Goal: Transaction & Acquisition: Purchase product/service

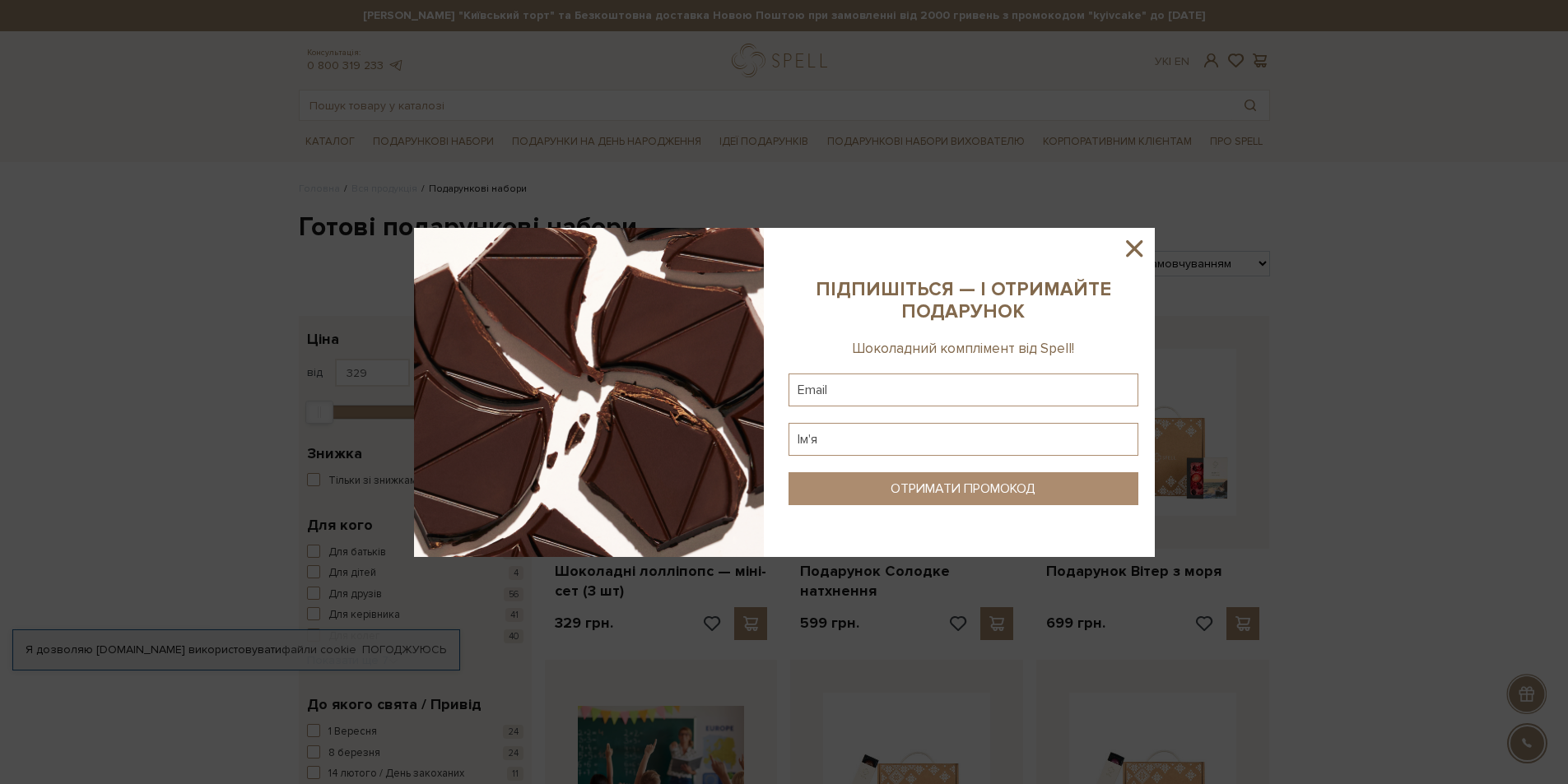
click at [1128, 253] on icon at bounding box center [1134, 248] width 16 height 16
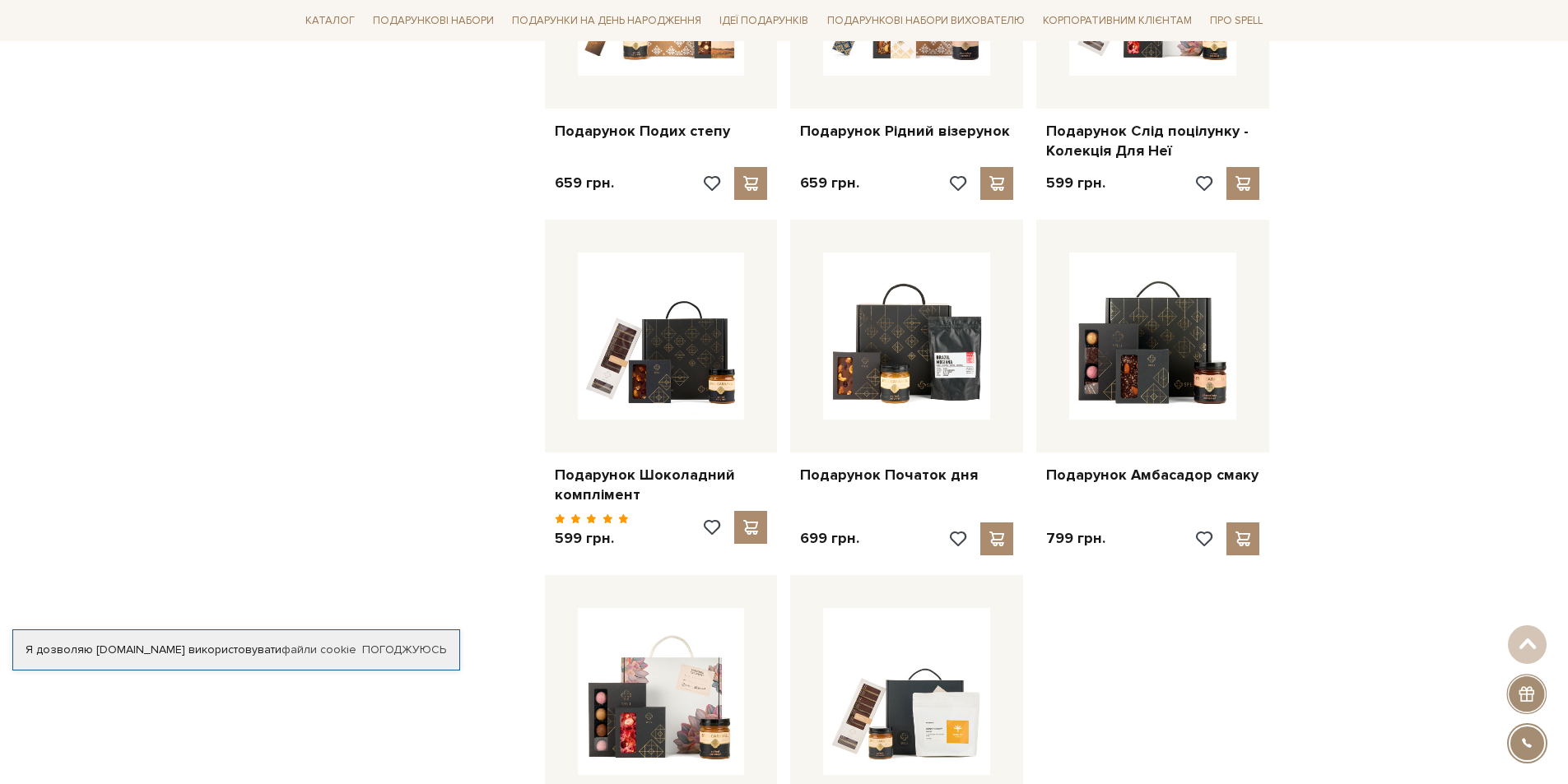
scroll to position [1476, 0]
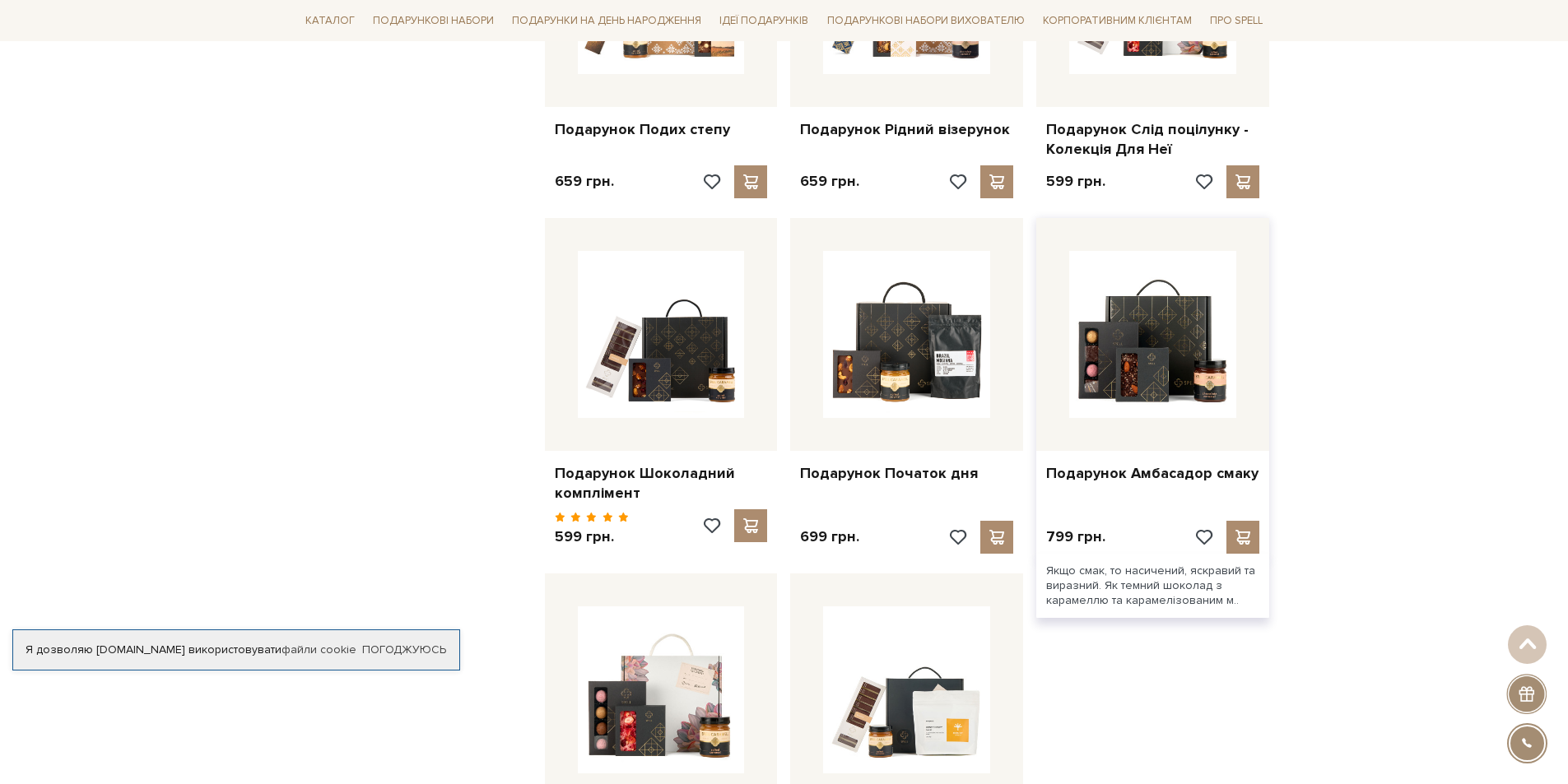
click at [1238, 422] on div at bounding box center [1153, 335] width 233 height 233
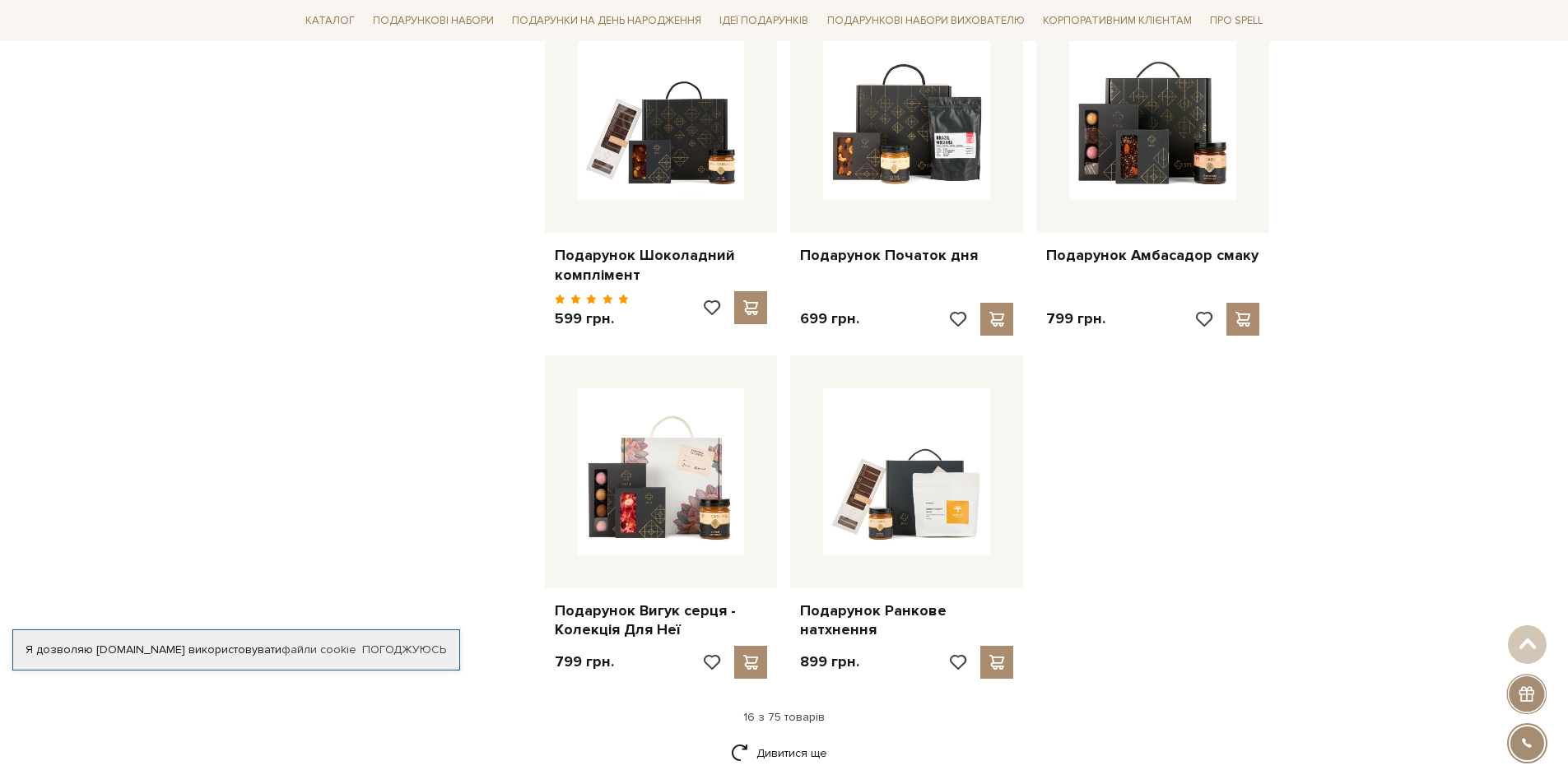
scroll to position [1722, 0]
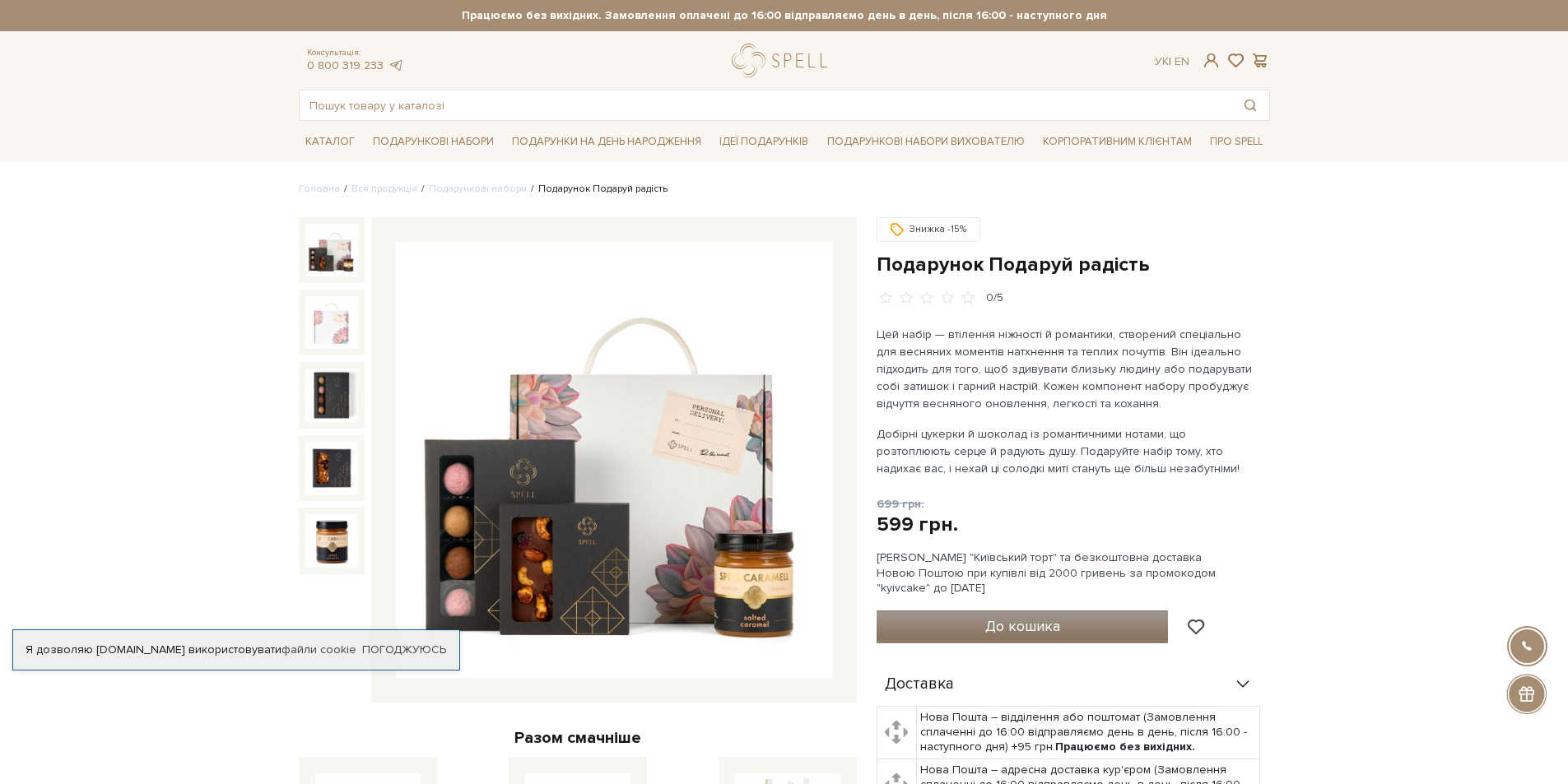
click at [1020, 614] on button "До кошика" at bounding box center [1023, 627] width 293 height 33
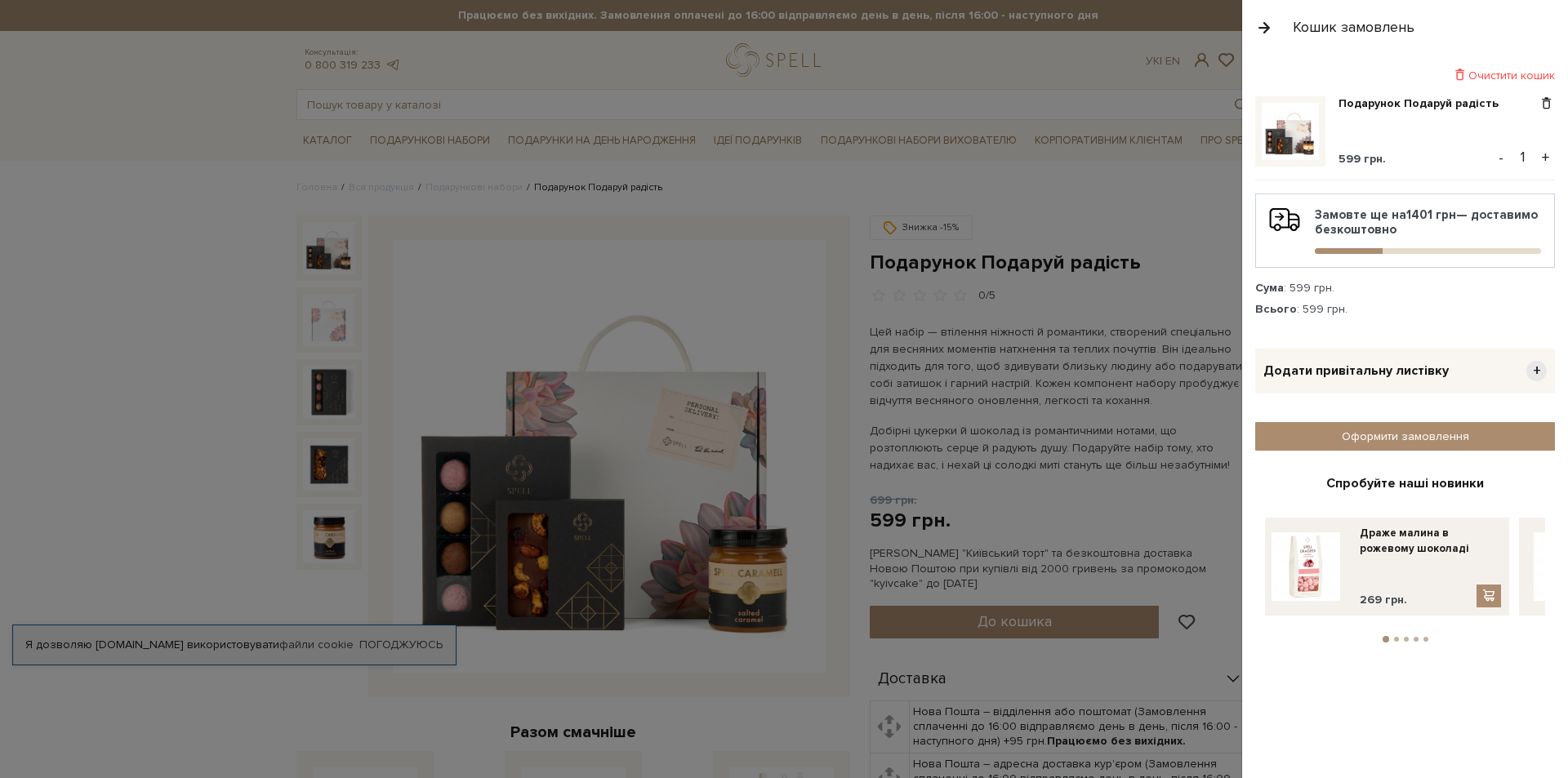
click at [1036, 290] on div at bounding box center [784, 389] width 1568 height 778
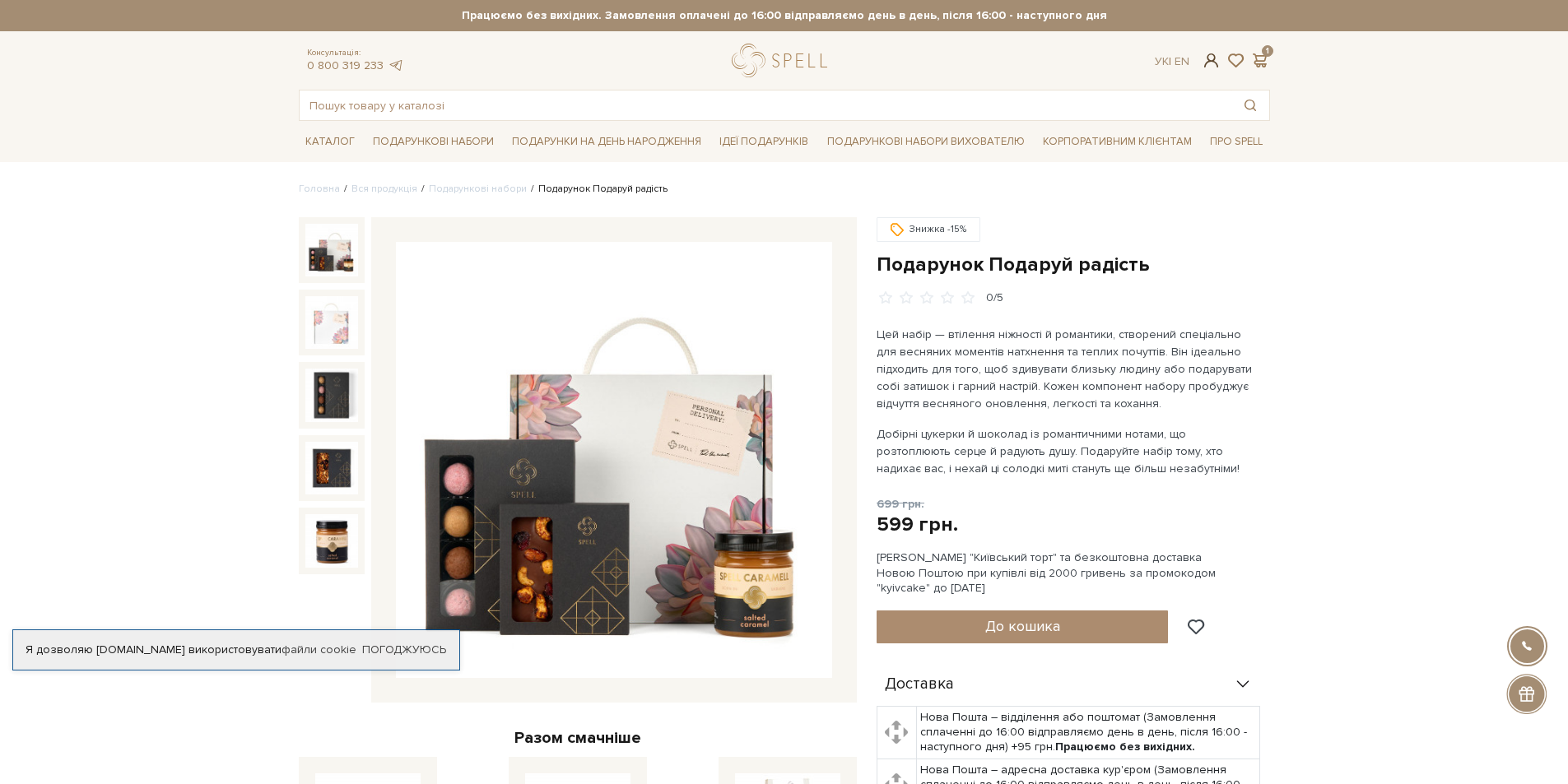
click at [1210, 57] on span at bounding box center [1211, 60] width 20 height 17
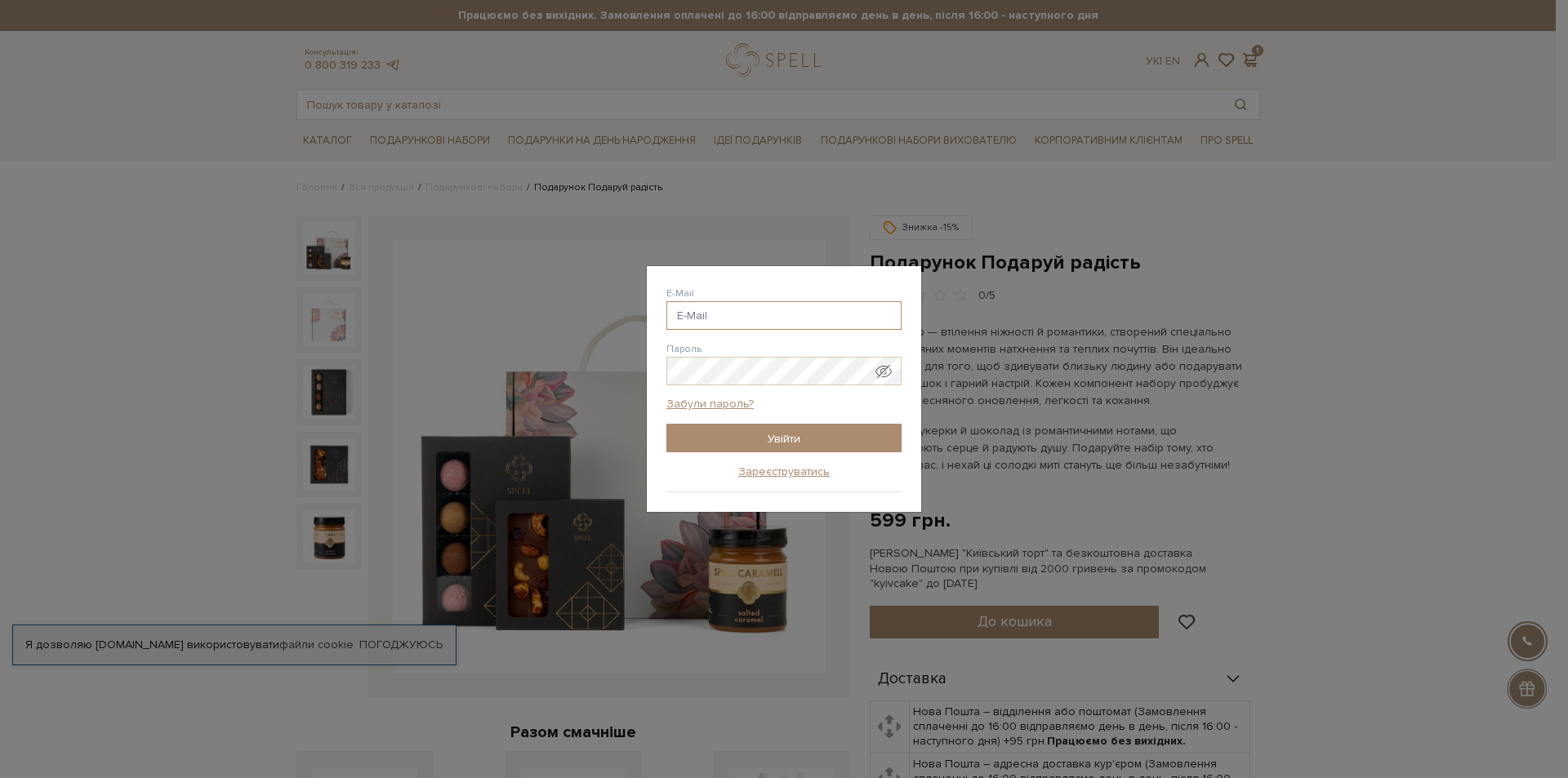
click at [745, 309] on input "E-Mail" at bounding box center [784, 315] width 235 height 28
type input "yulyabilous2112@gmail.com"
click at [666, 424] on input "Увійти" at bounding box center [784, 438] width 235 height 28
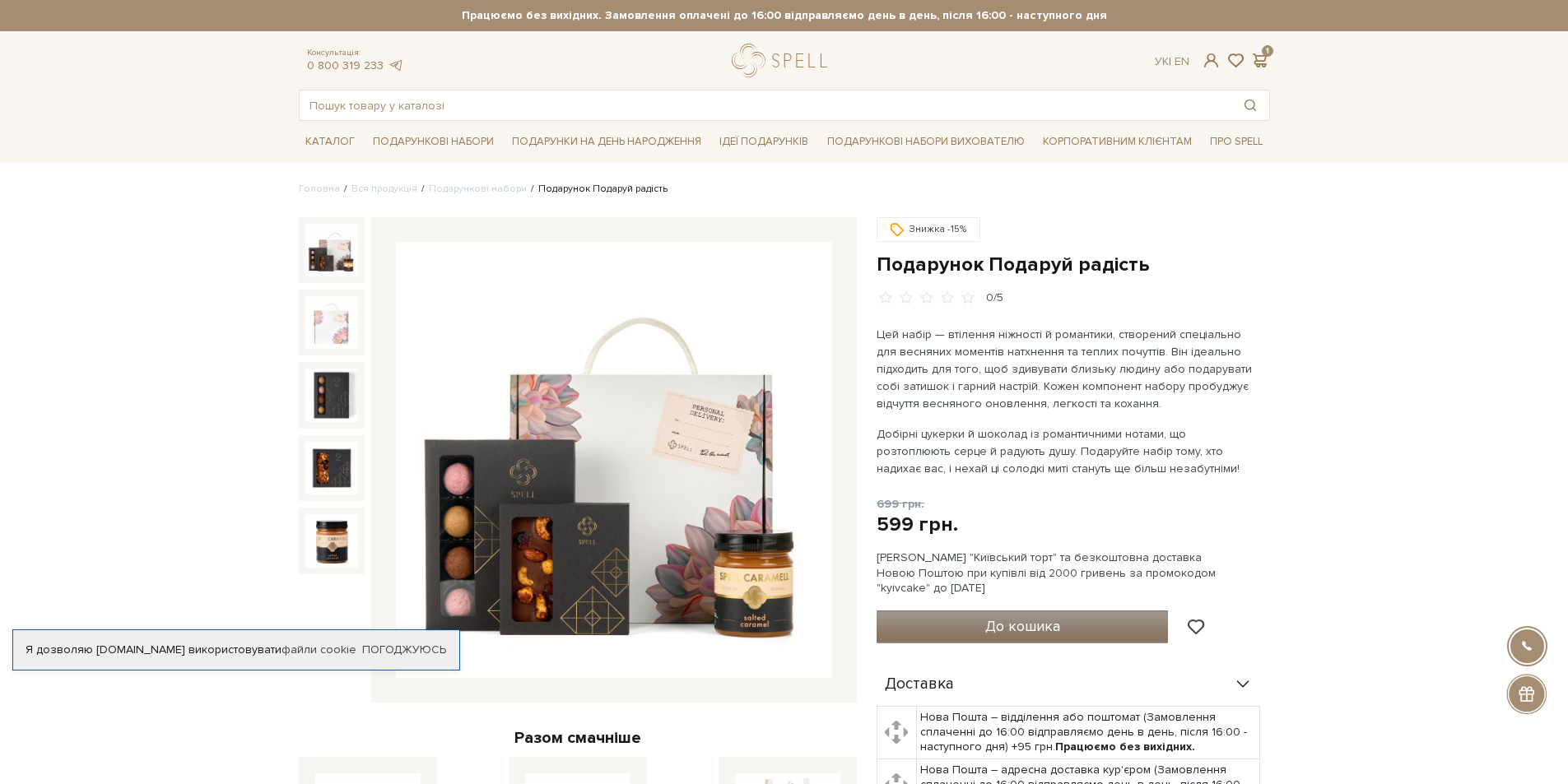
click at [1035, 622] on span "До кошика" at bounding box center [1022, 626] width 74 height 18
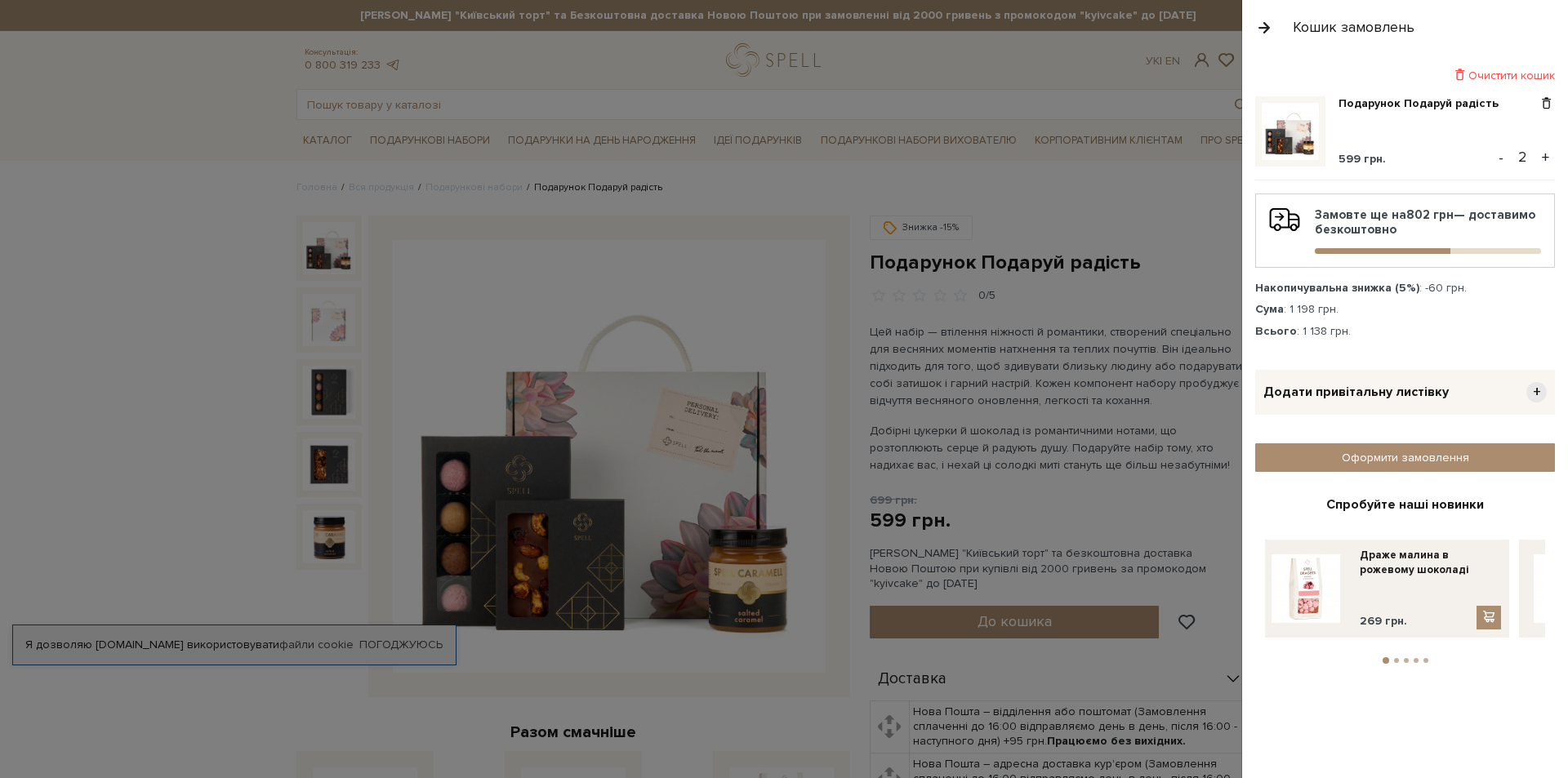
click at [1504, 161] on button "-" at bounding box center [1500, 158] width 16 height 25
click at [1440, 459] on link "Оформити замовлення" at bounding box center [1405, 458] width 300 height 28
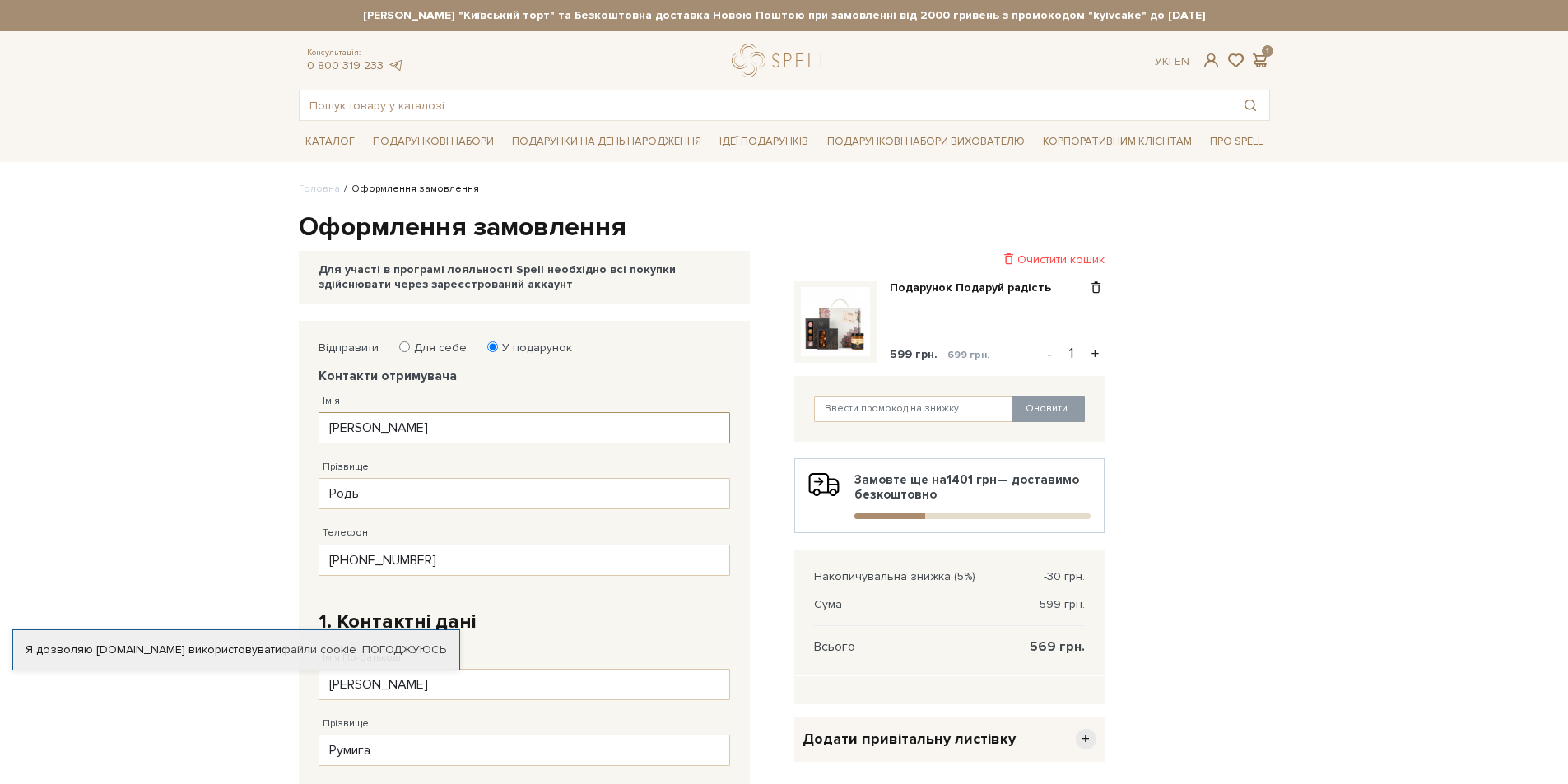
click at [402, 433] on input "Вікторія" at bounding box center [524, 427] width 412 height 31
type input "Z"
type input "Яна"
click at [365, 490] on input "Родь" at bounding box center [524, 493] width 412 height 31
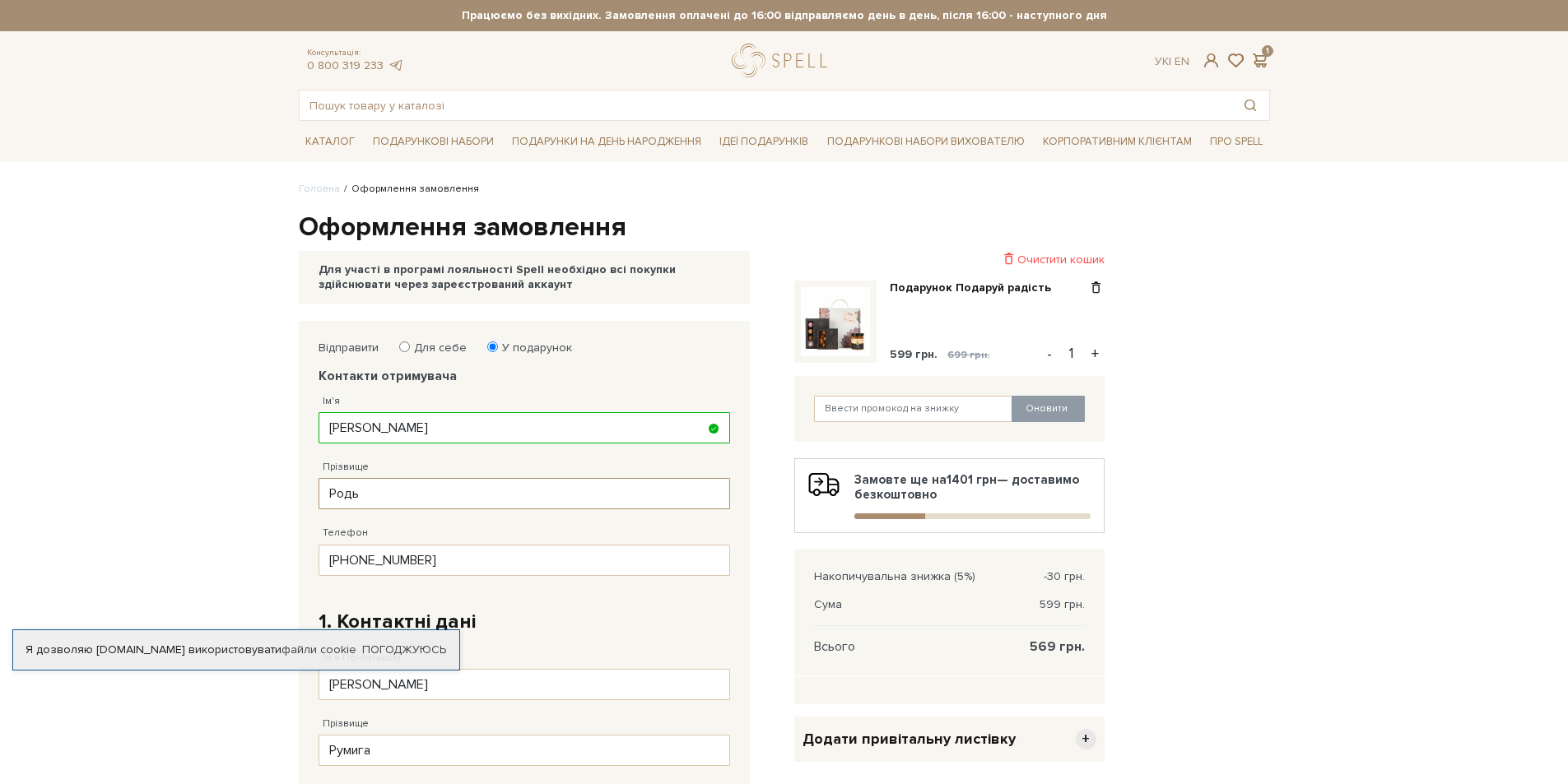
click at [365, 490] on input "Родь" at bounding box center [524, 493] width 412 height 31
type input "Ледовська"
drag, startPoint x: 448, startPoint y: 556, endPoint x: 109, endPoint y: 482, distance: 347.0
click at [109, 482] on body "Подарункові набори SALE Корпоративним клієнтам Доставка і оплата Консультація: …" at bounding box center [784, 701] width 1568 height 1403
type input "38 (063) 774 24 12"
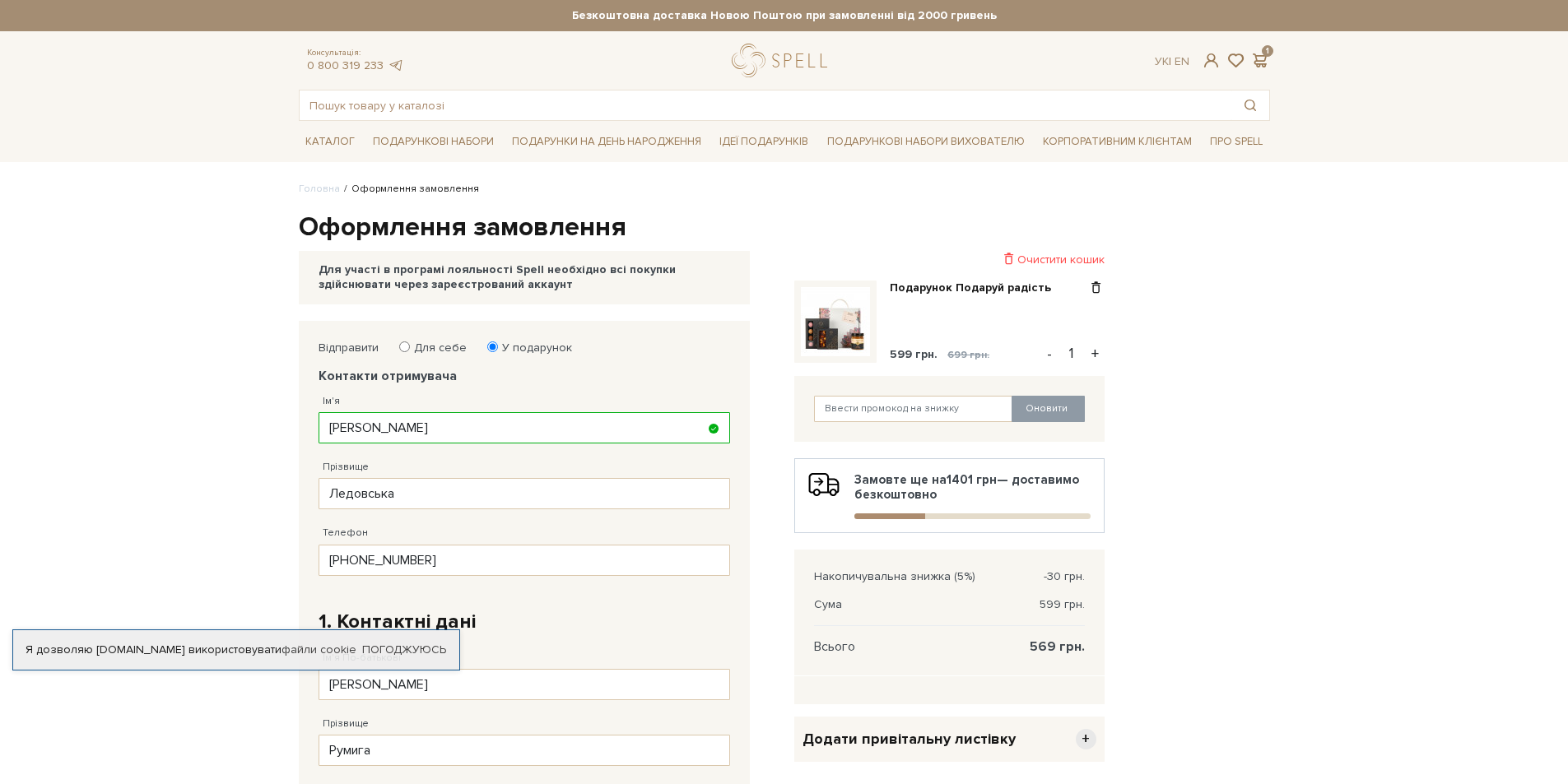
click at [205, 448] on body "Подарункові набори SALE Корпоративним клієнтам Доставка і оплата Консультація: …" at bounding box center [784, 701] width 1568 height 1403
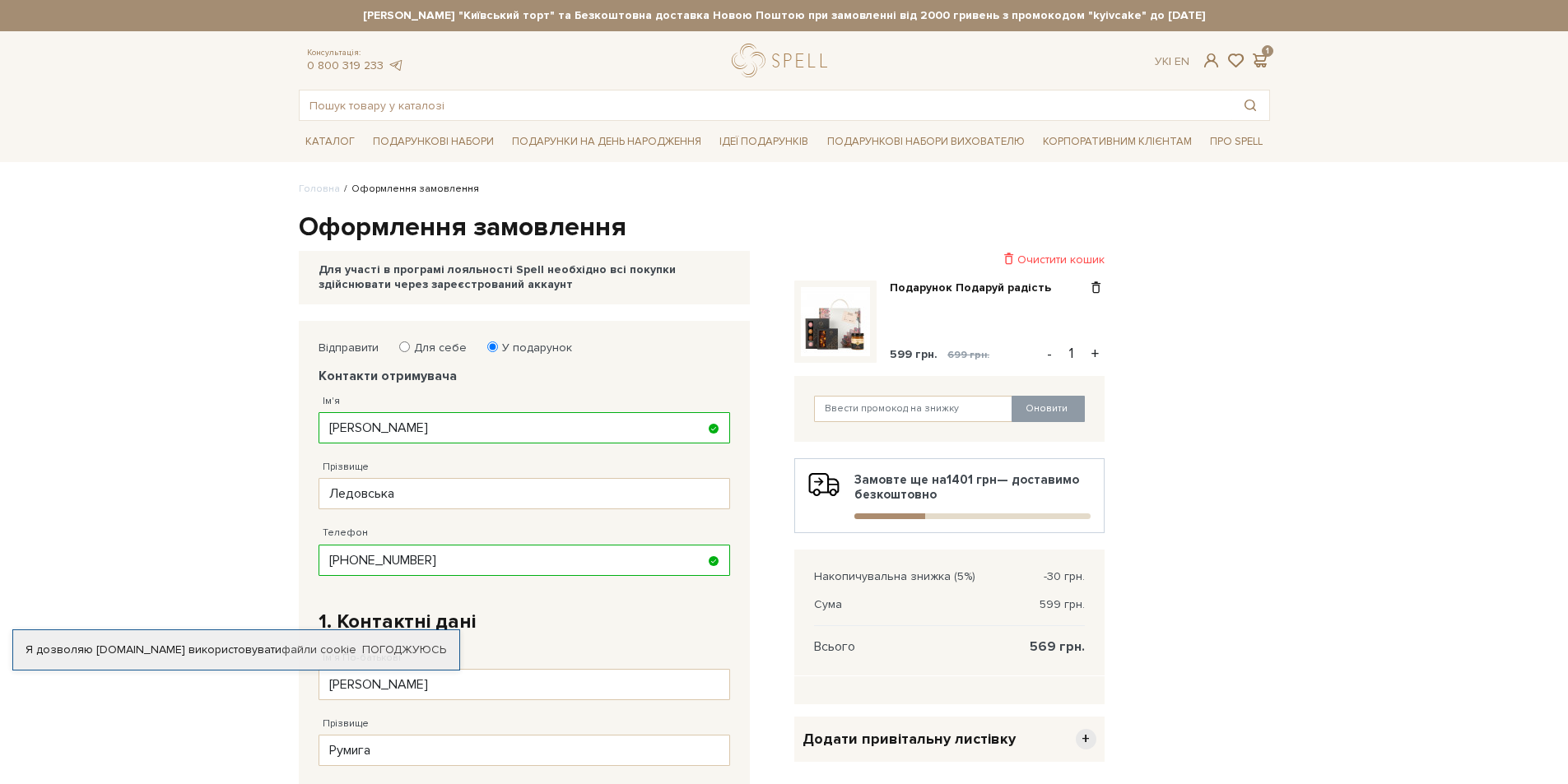
click at [1445, 557] on body "Подарункові набори SALE Корпоративним клієнтам Доставка і оплата Консультація: …" at bounding box center [784, 701] width 1568 height 1403
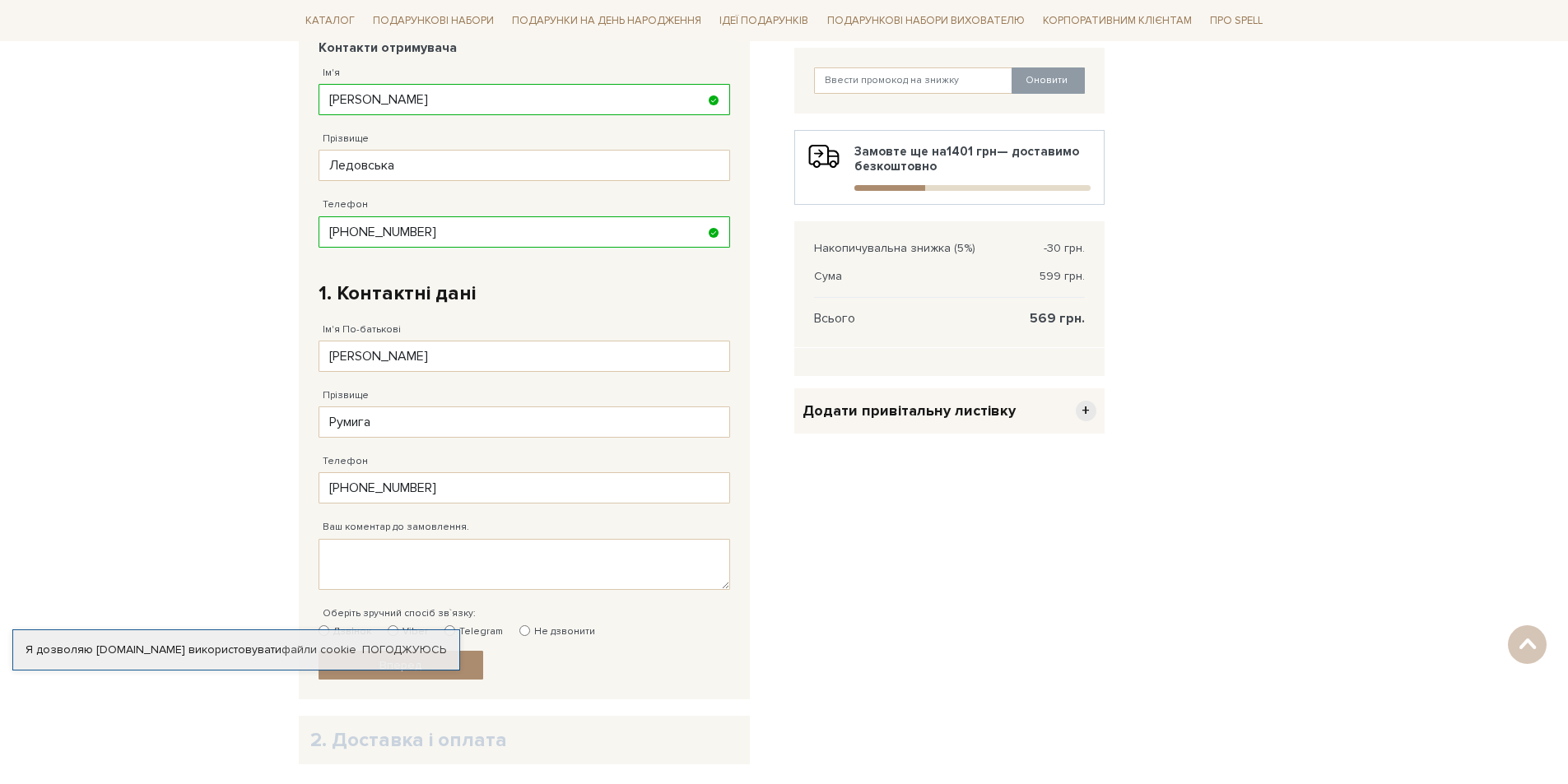
scroll to position [329, 0]
click at [480, 566] on textarea "Ваш коментар до замовлення." at bounding box center [524, 563] width 412 height 51
type textarea "прошу підписати листівку "З найкращими побажаннями, Світ Матраців""
click at [1016, 705] on div "Очистити кошик Подарунок Подаруй радість 599 грн. 699 грн. - 1 + Оновити Замовт…" at bounding box center [950, 396] width 330 height 810
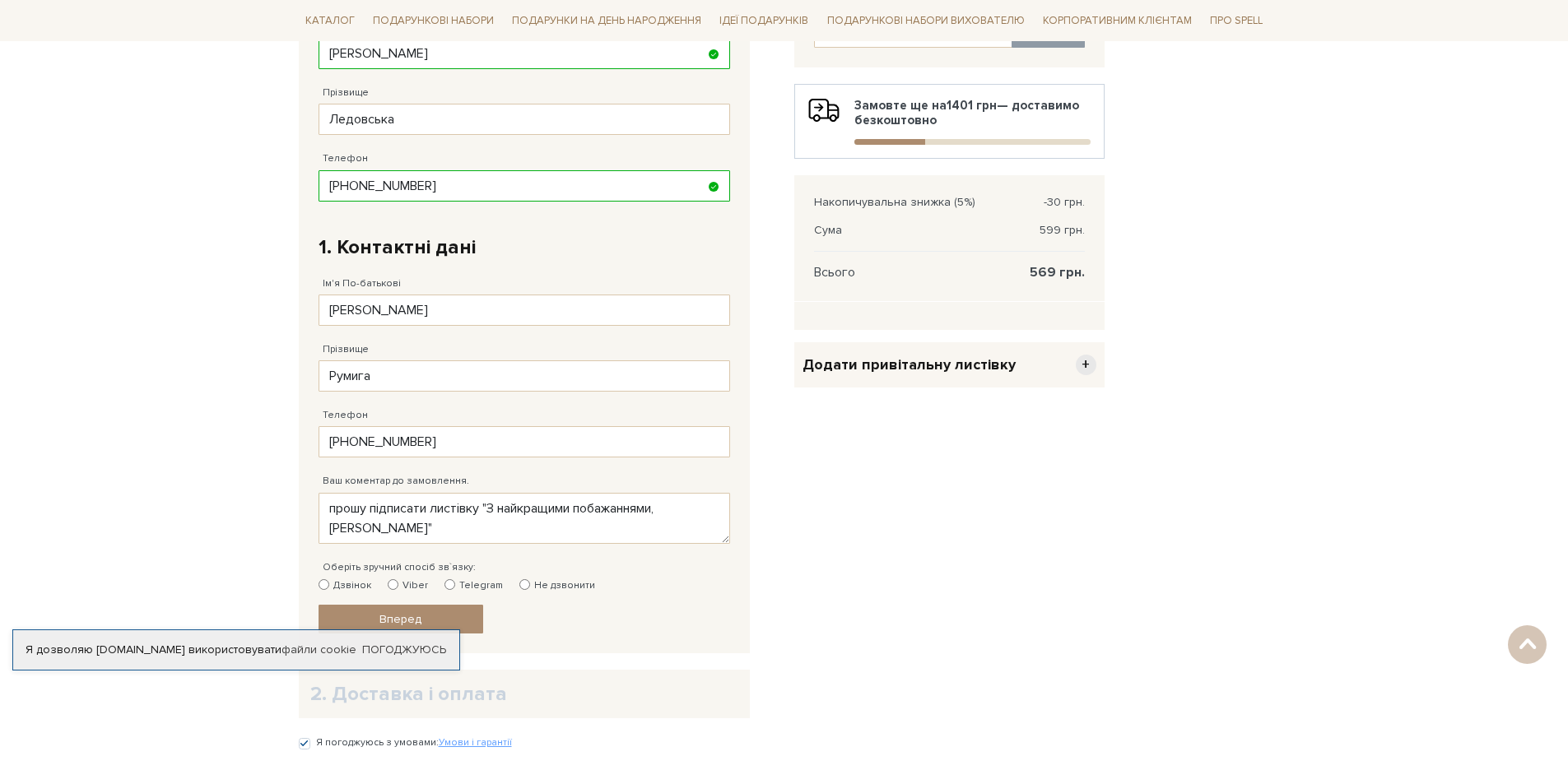
scroll to position [412, 0]
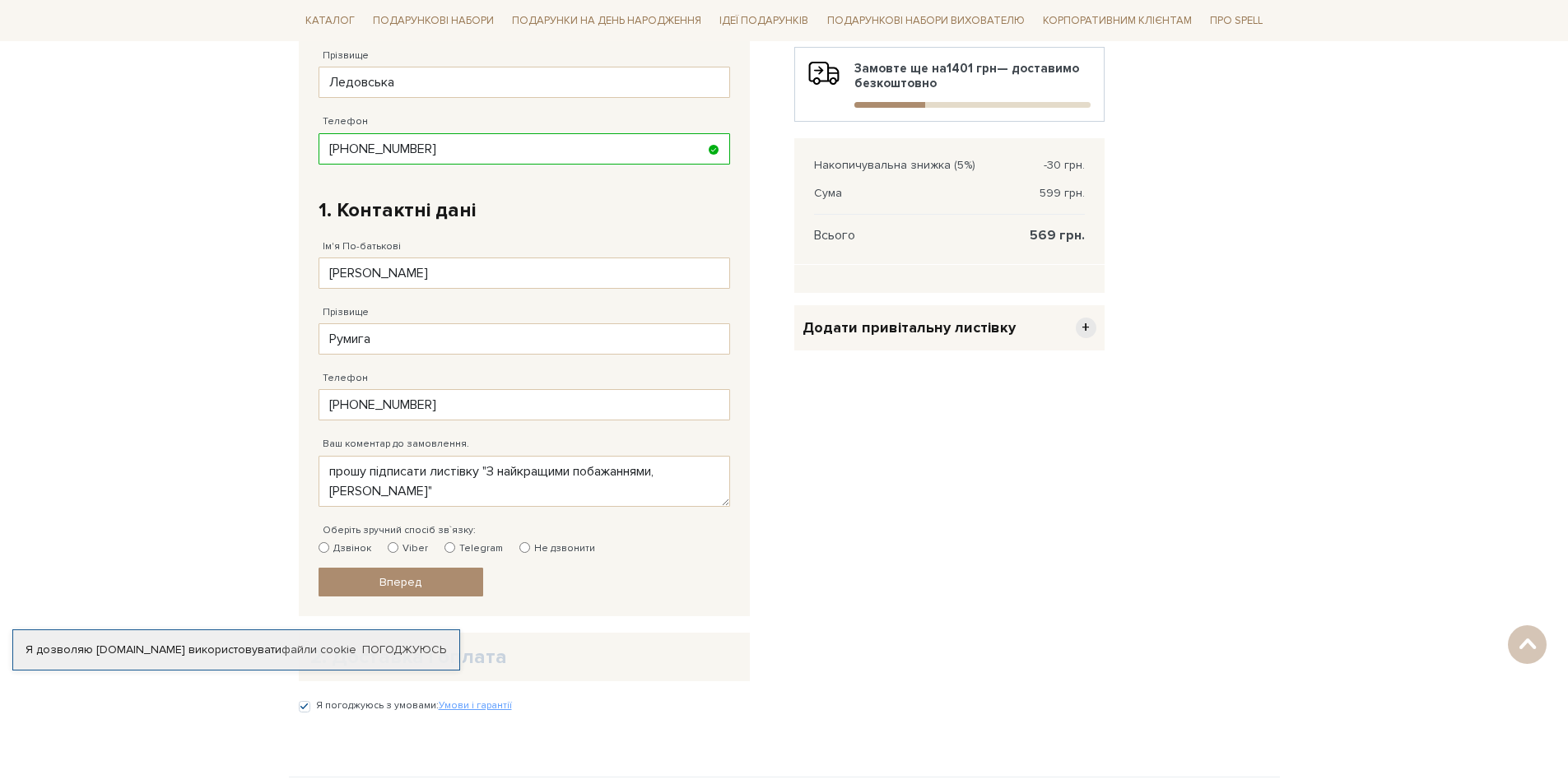
drag, startPoint x: 405, startPoint y: 544, endPoint x: 414, endPoint y: 546, distance: 9.2
click at [407, 544] on label "Viber" at bounding box center [407, 548] width 40 height 15
click at [399, 544] on input "Viber" at bounding box center [393, 547] width 11 height 11
radio input "true"
click at [527, 541] on label "Не дзвонити" at bounding box center [557, 548] width 75 height 15
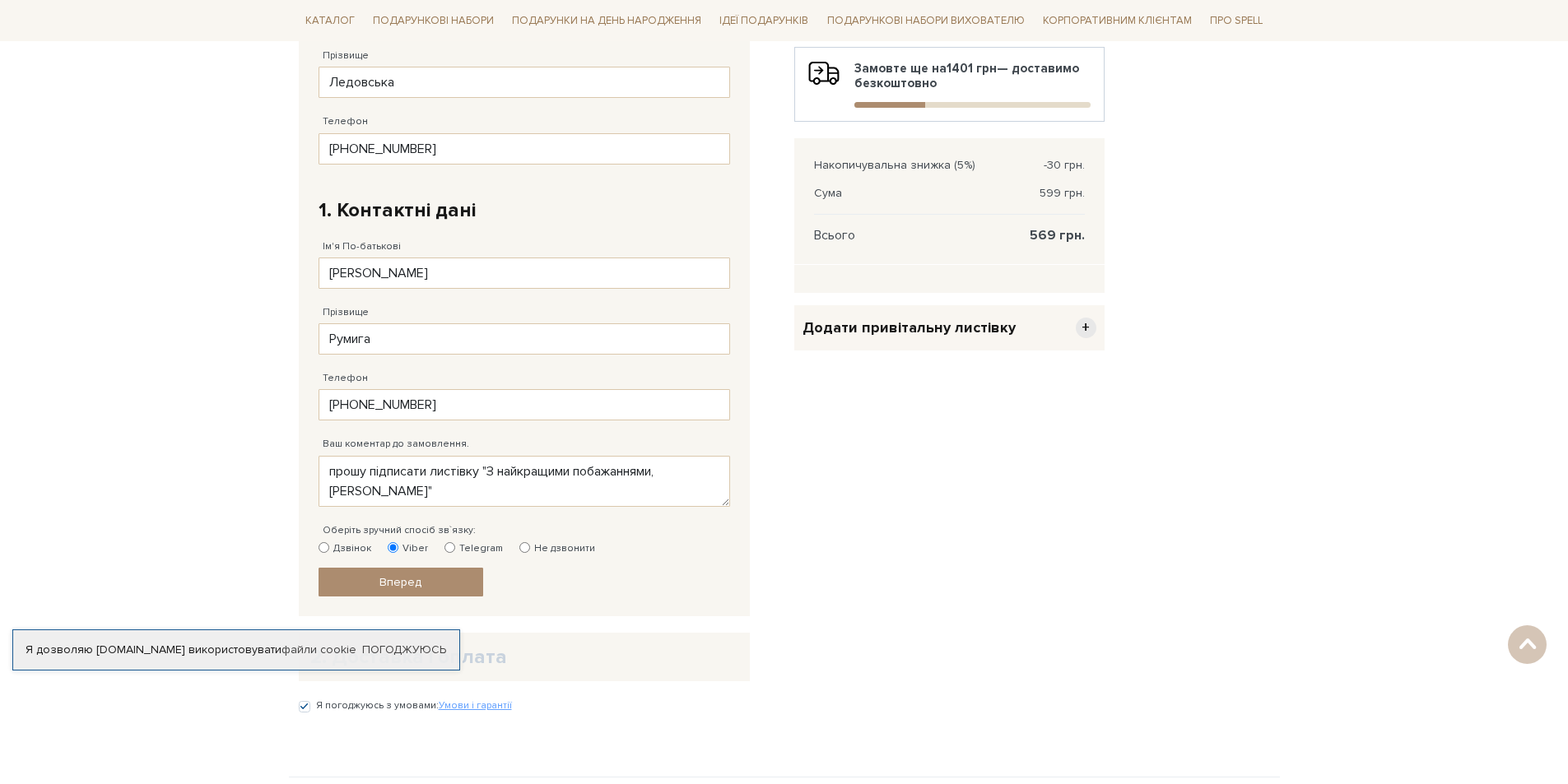
click at [527, 542] on input "Не дзвонити" at bounding box center [525, 547] width 11 height 11
radio input "true"
click at [416, 532] on label "Оберіть зручний спосіб зв`язку:" at bounding box center [399, 530] width 153 height 15
click at [414, 547] on label "Viber" at bounding box center [407, 548] width 40 height 15
click at [399, 547] on input "Viber" at bounding box center [393, 547] width 11 height 11
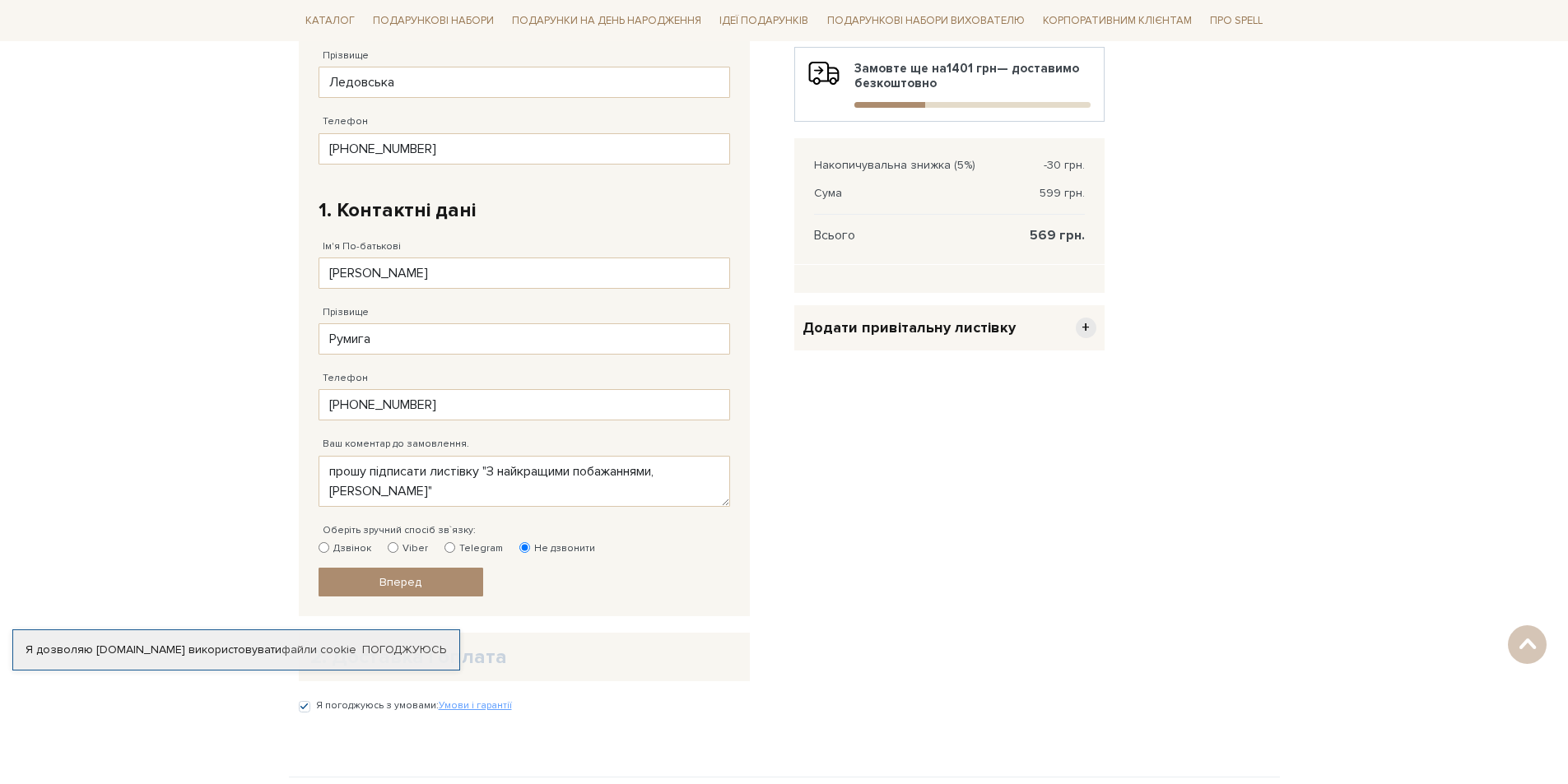
radio input "true"
click at [472, 550] on label "Telegram" at bounding box center [473, 548] width 58 height 15
click at [455, 550] on input "Telegram" at bounding box center [450, 547] width 11 height 11
radio input "true"
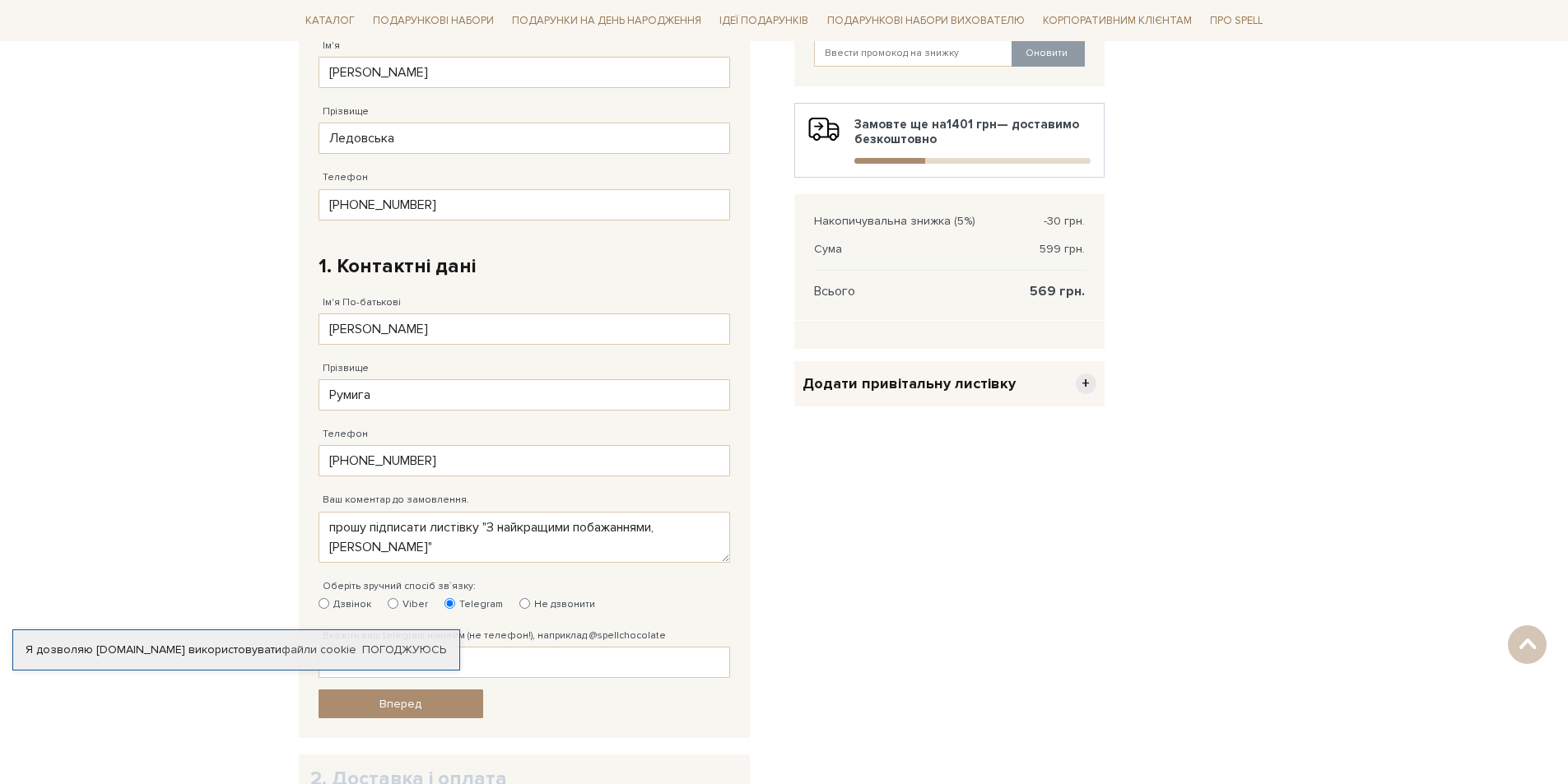
scroll to position [493, 0]
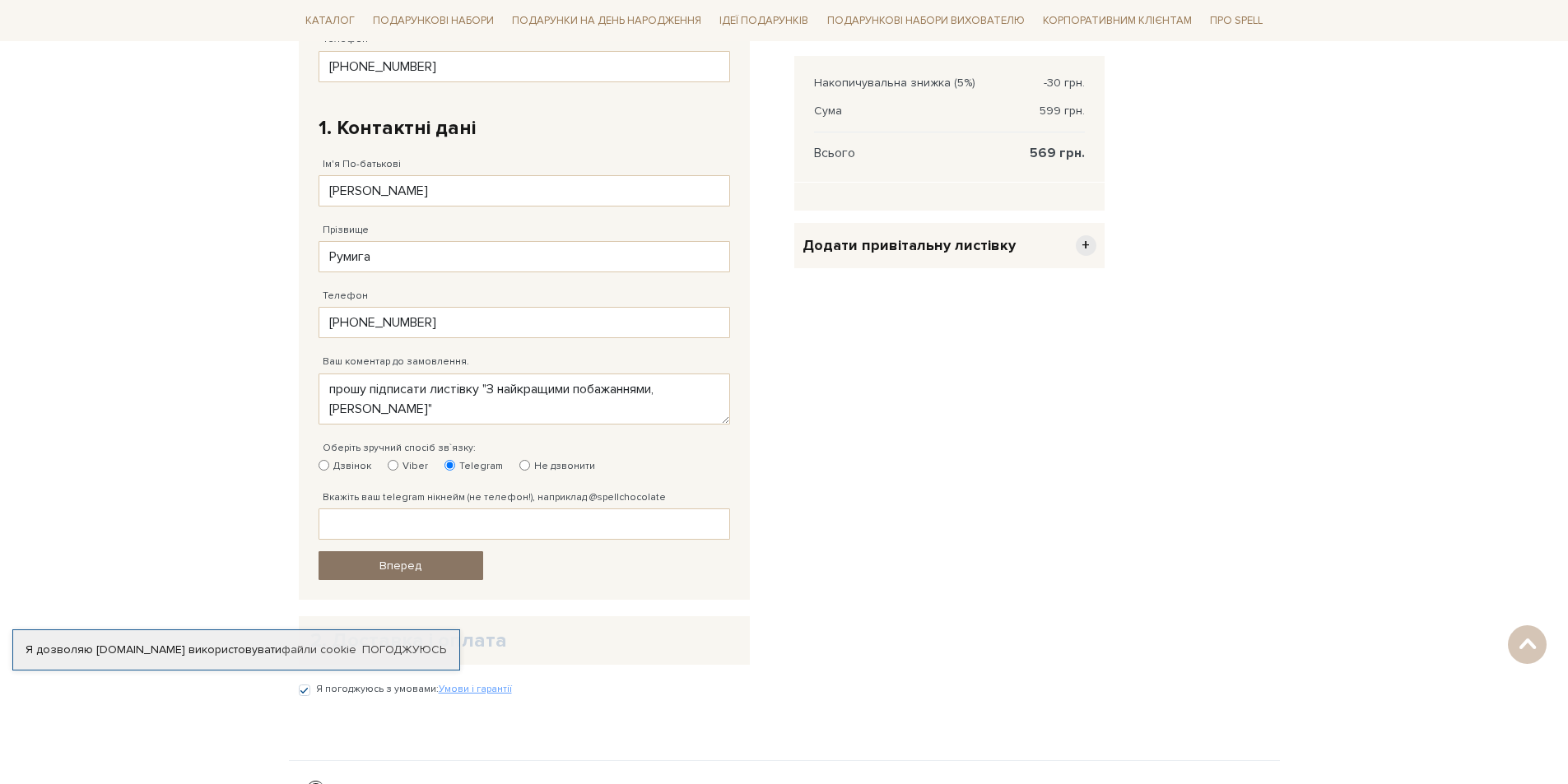
click at [385, 559] on span "Вперед" at bounding box center [400, 566] width 42 height 14
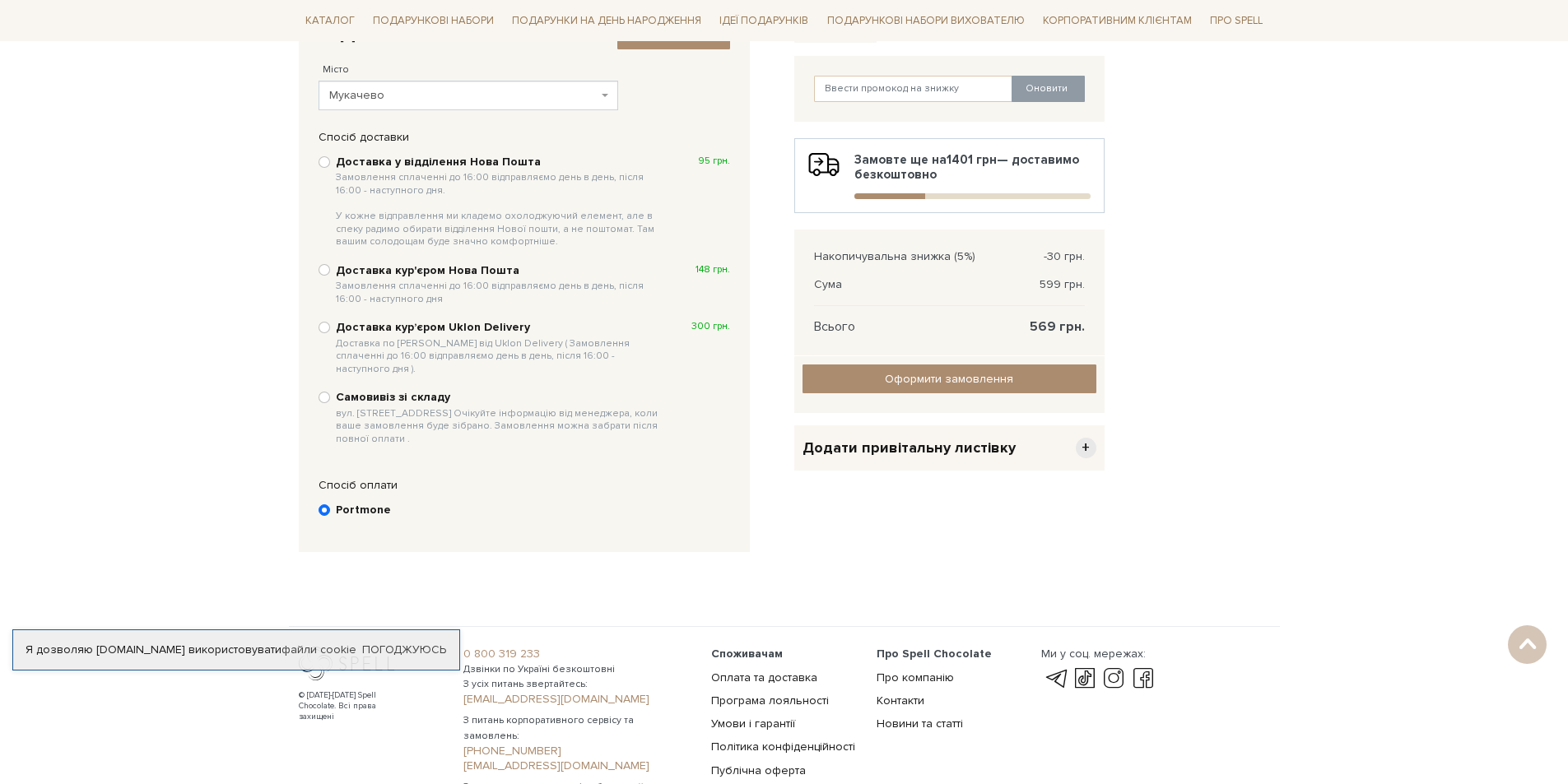
scroll to position [239, 0]
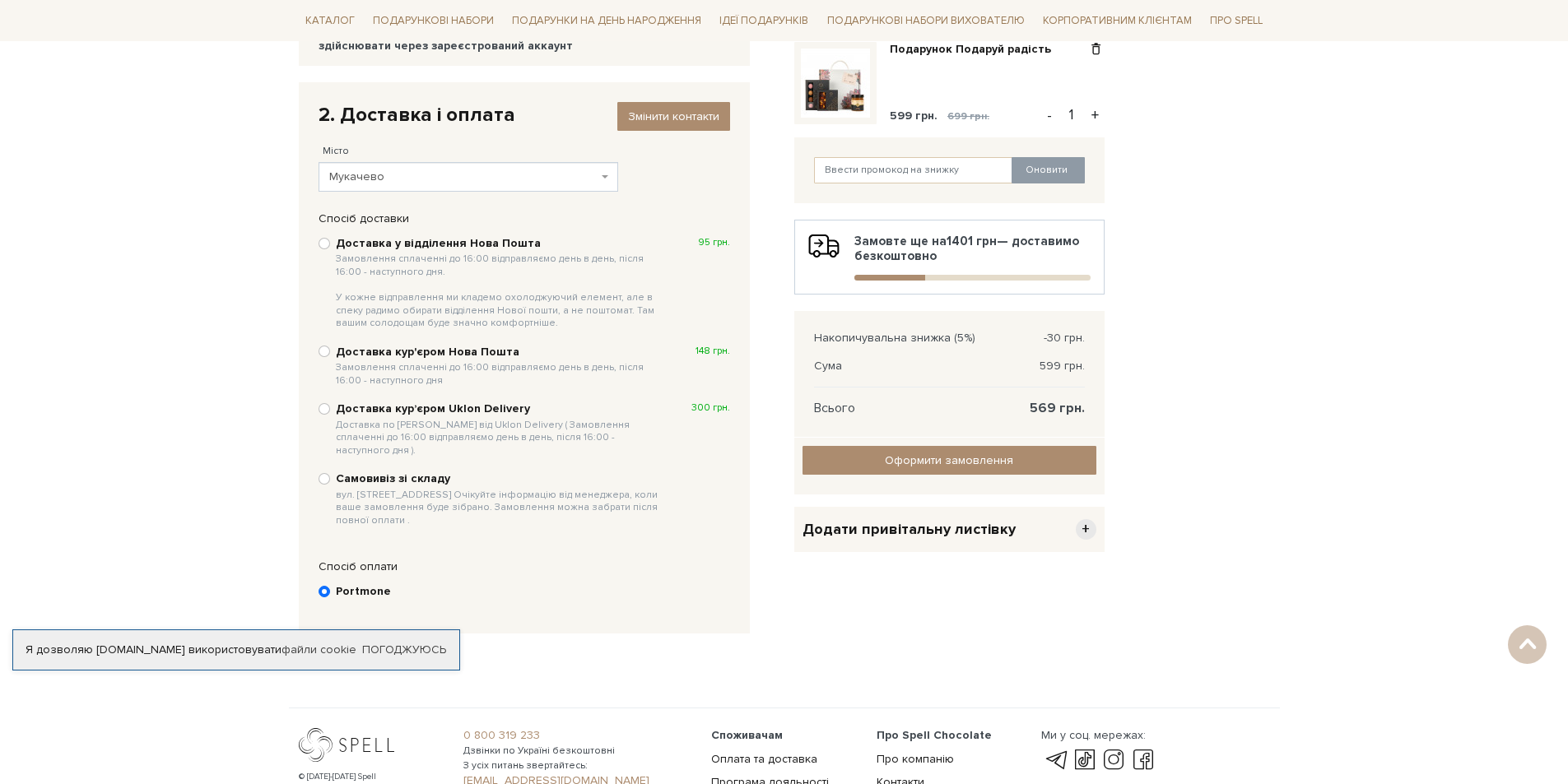
click at [483, 180] on span "Мукачево" at bounding box center [464, 177] width 269 height 16
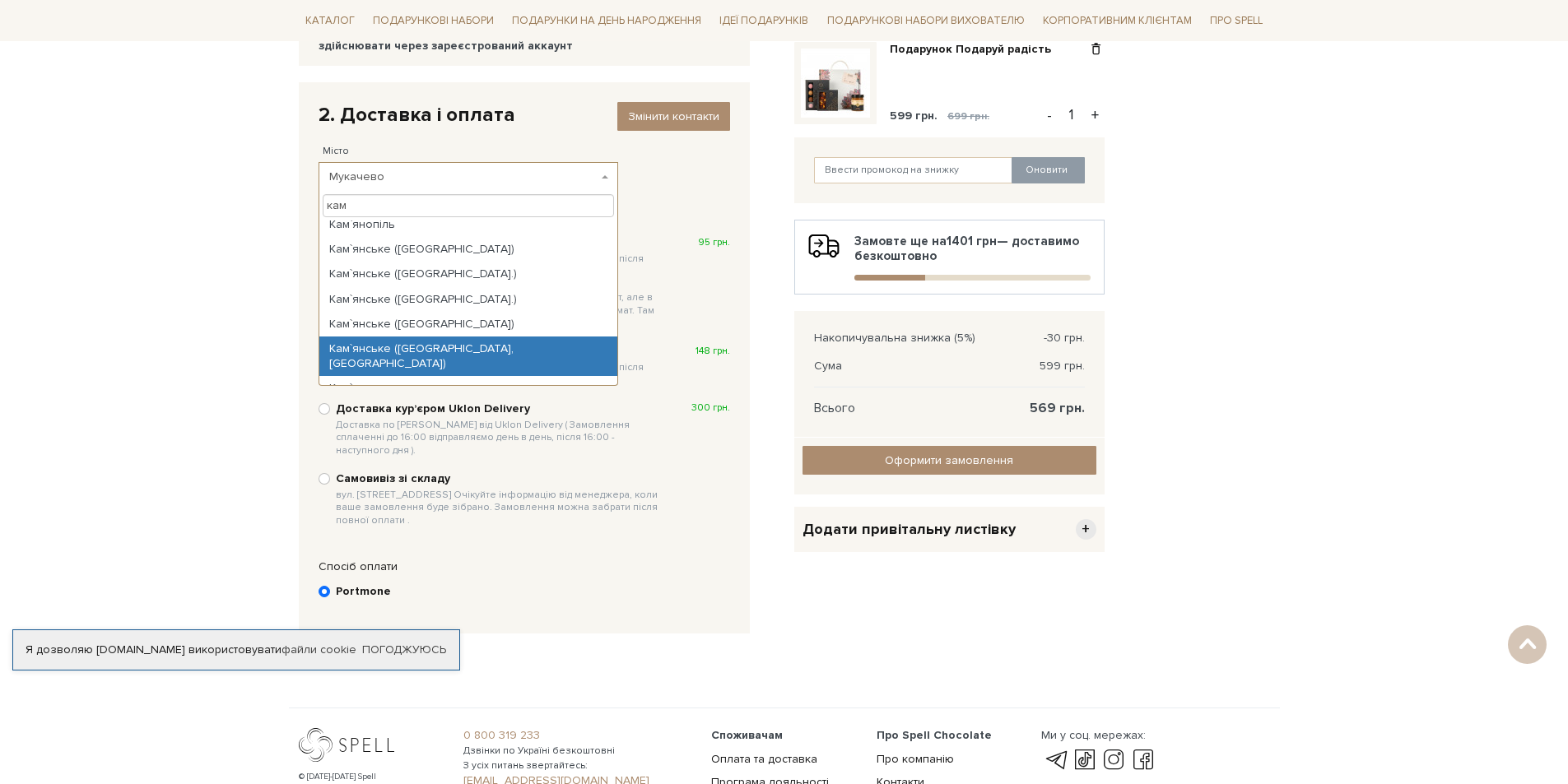
scroll to position [1069, 0]
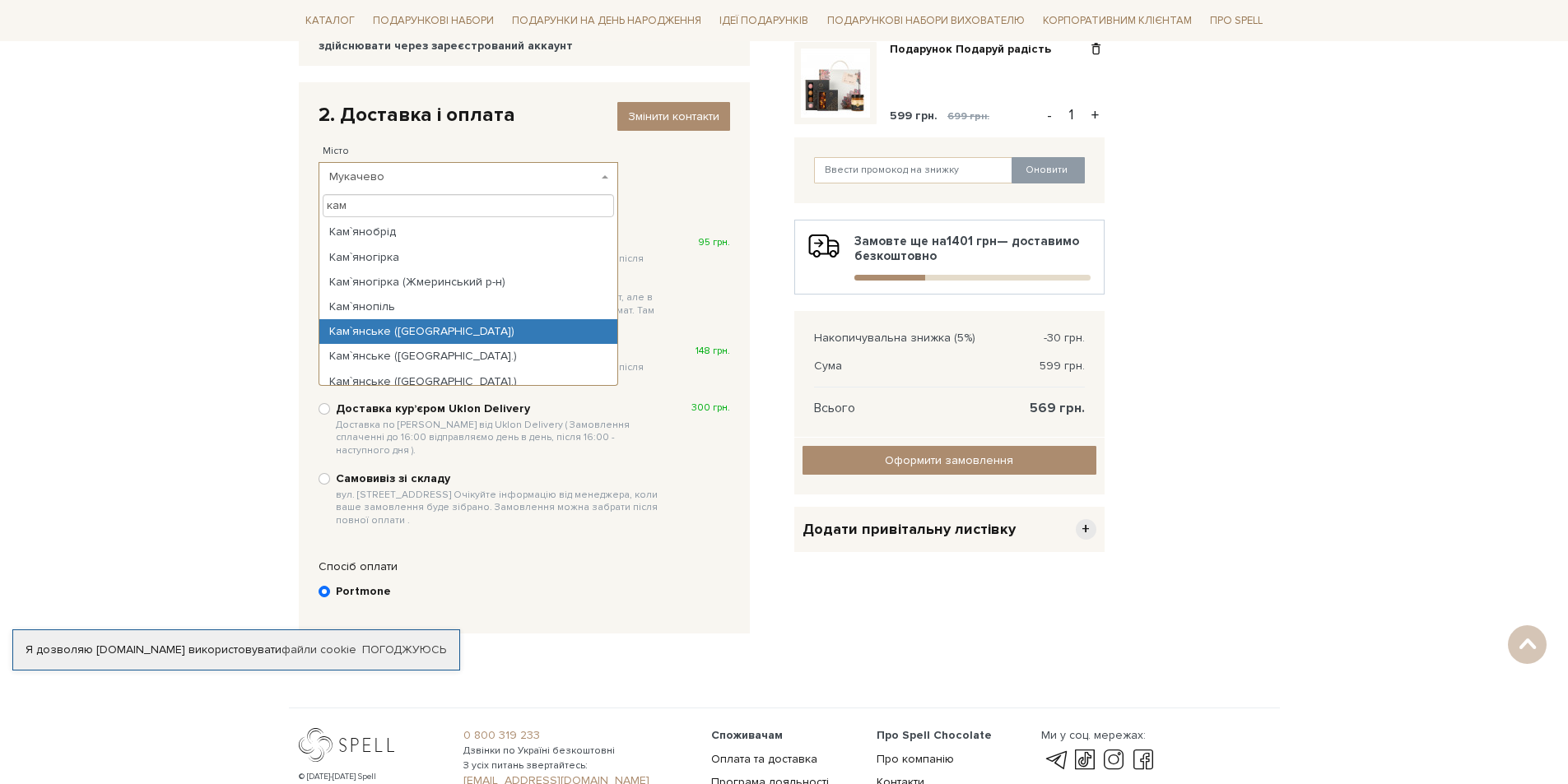
type input "кам"
select select "Кам`янське (Дніпропетровська обл)"
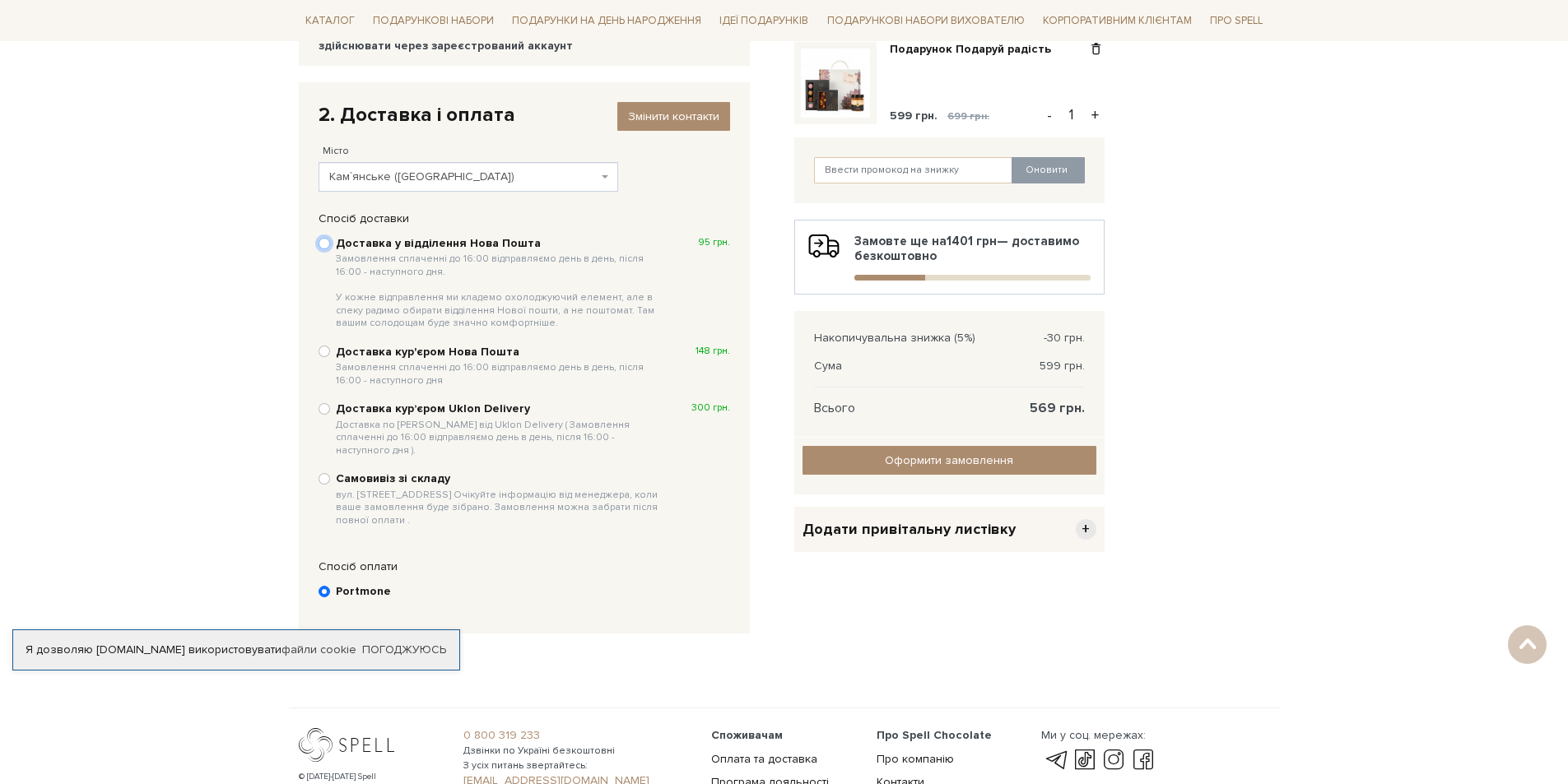
click at [324, 245] on input "Доставка у відділення Нова Пошта Замовлення сплаченні до 16:00 відправляємо ден…" at bounding box center [324, 243] width 12 height 12
radio input "true"
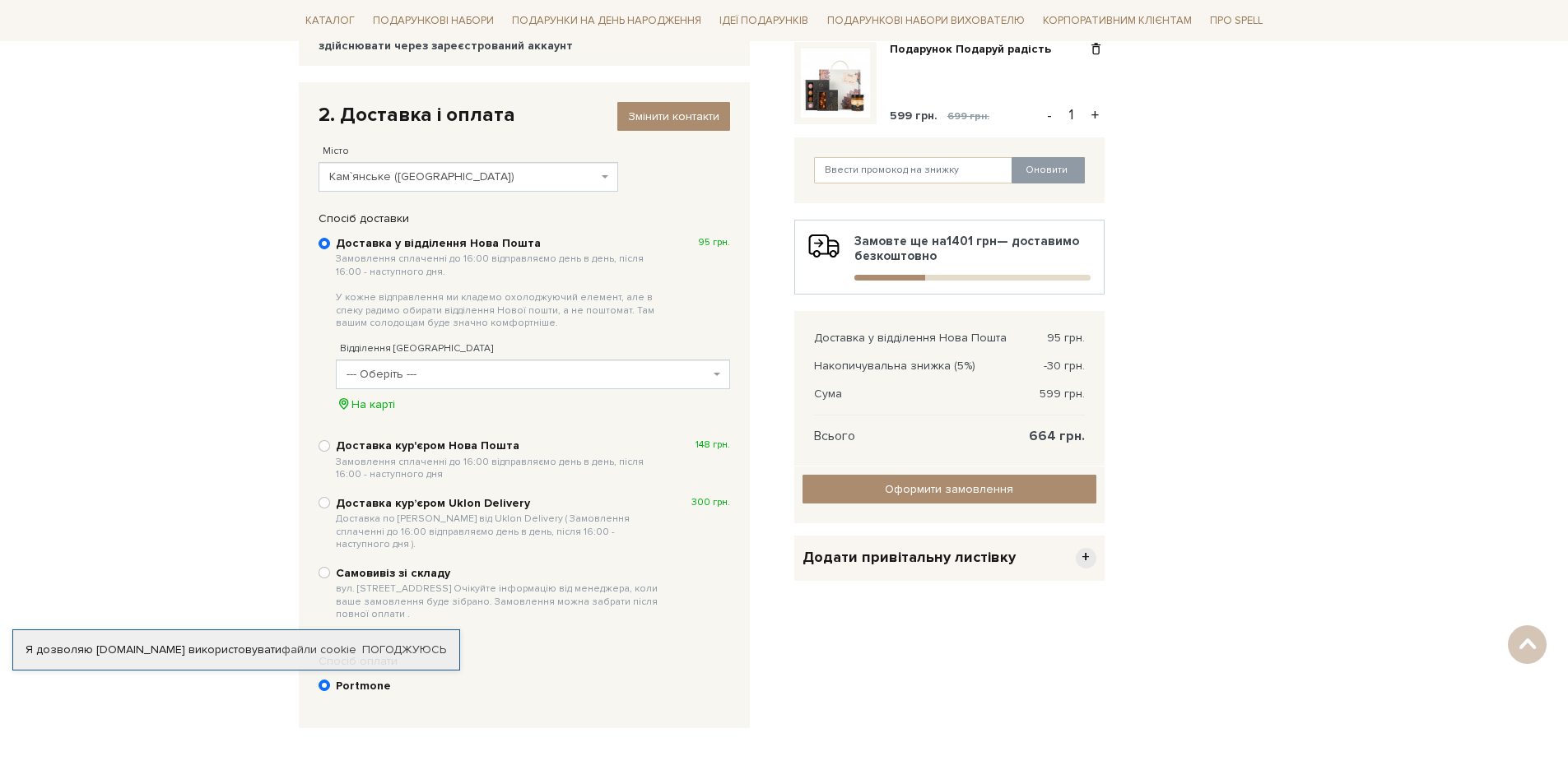
click at [443, 371] on span "--- Оберіть ---" at bounding box center [528, 374] width 363 height 16
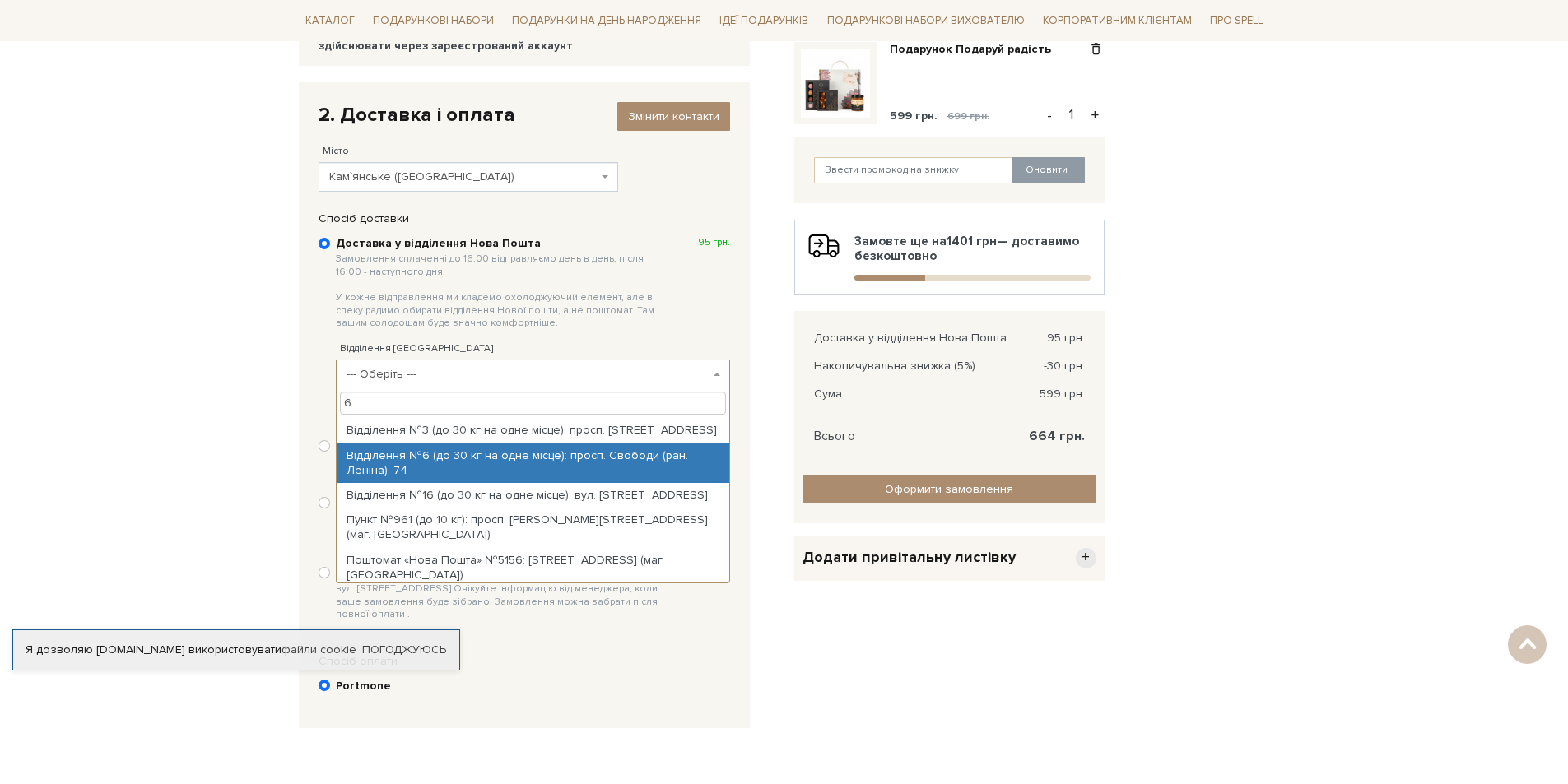
type input "6"
select select "Відділення №6 (до 30 кг на одне місце): просп. Свободи (ран. Леніна), 74"
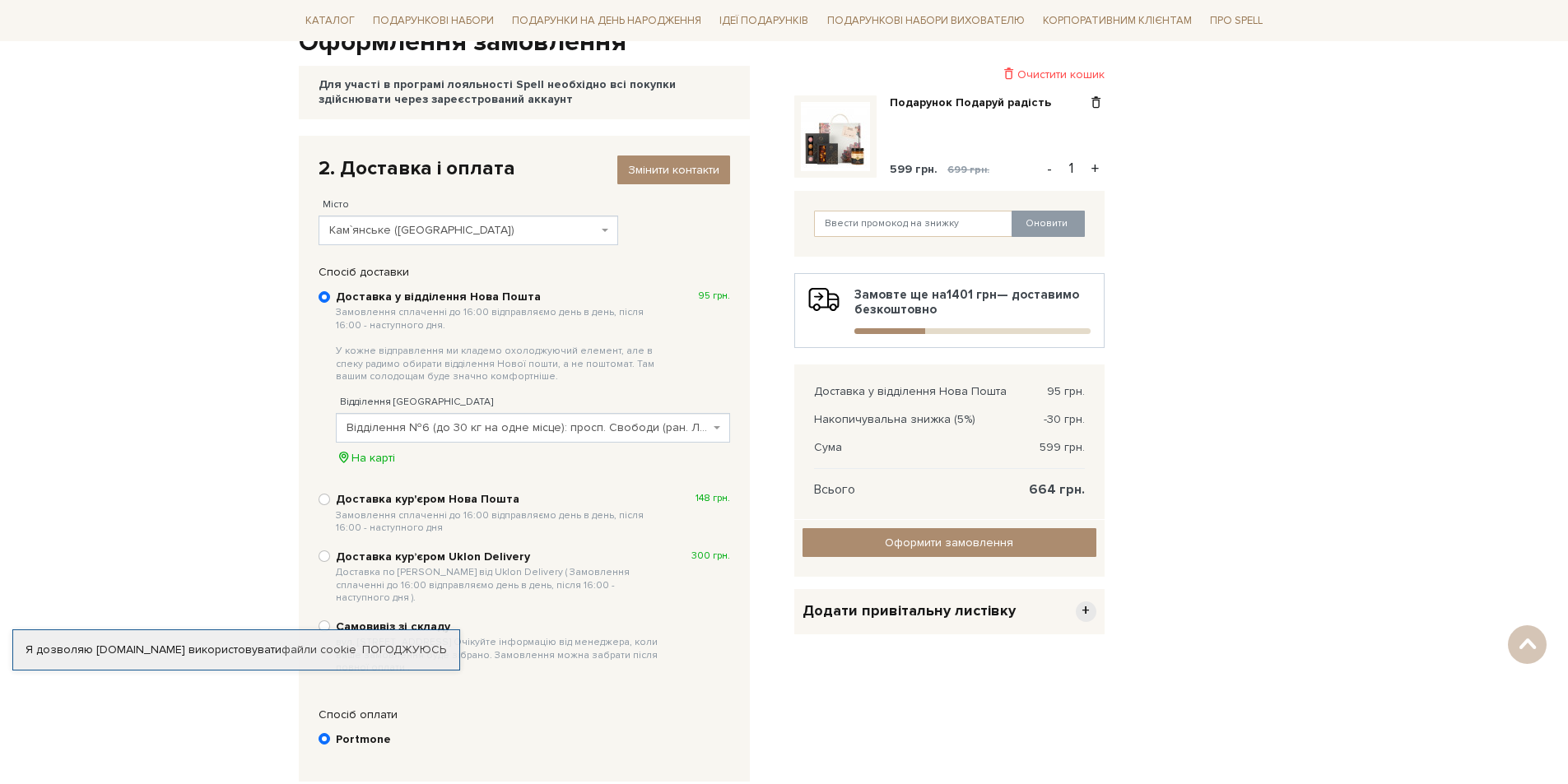
scroll to position [156, 0]
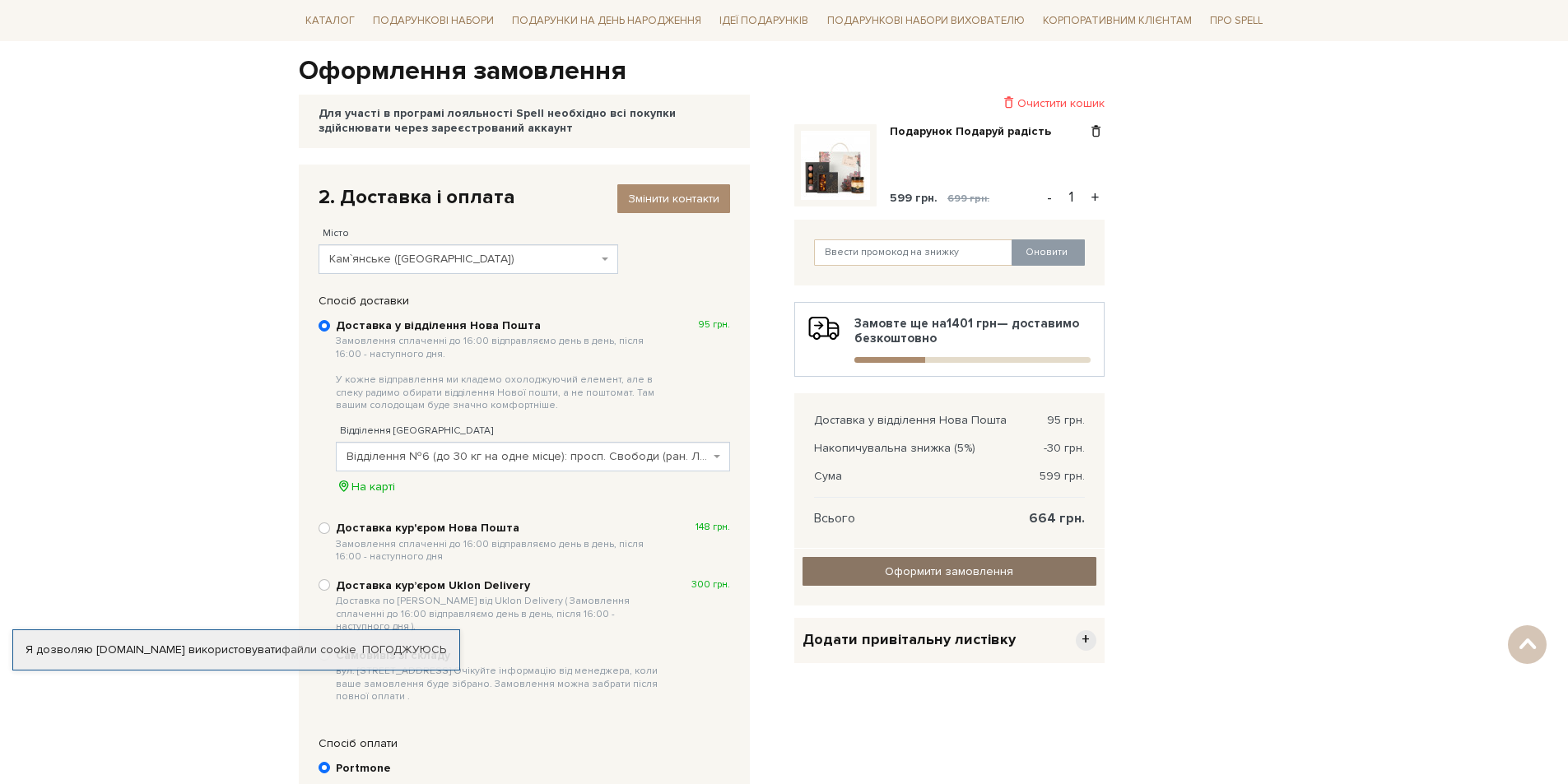
click at [959, 571] on input "Оформити замовлення" at bounding box center [949, 571] width 293 height 29
